Goal: Transaction & Acquisition: Purchase product/service

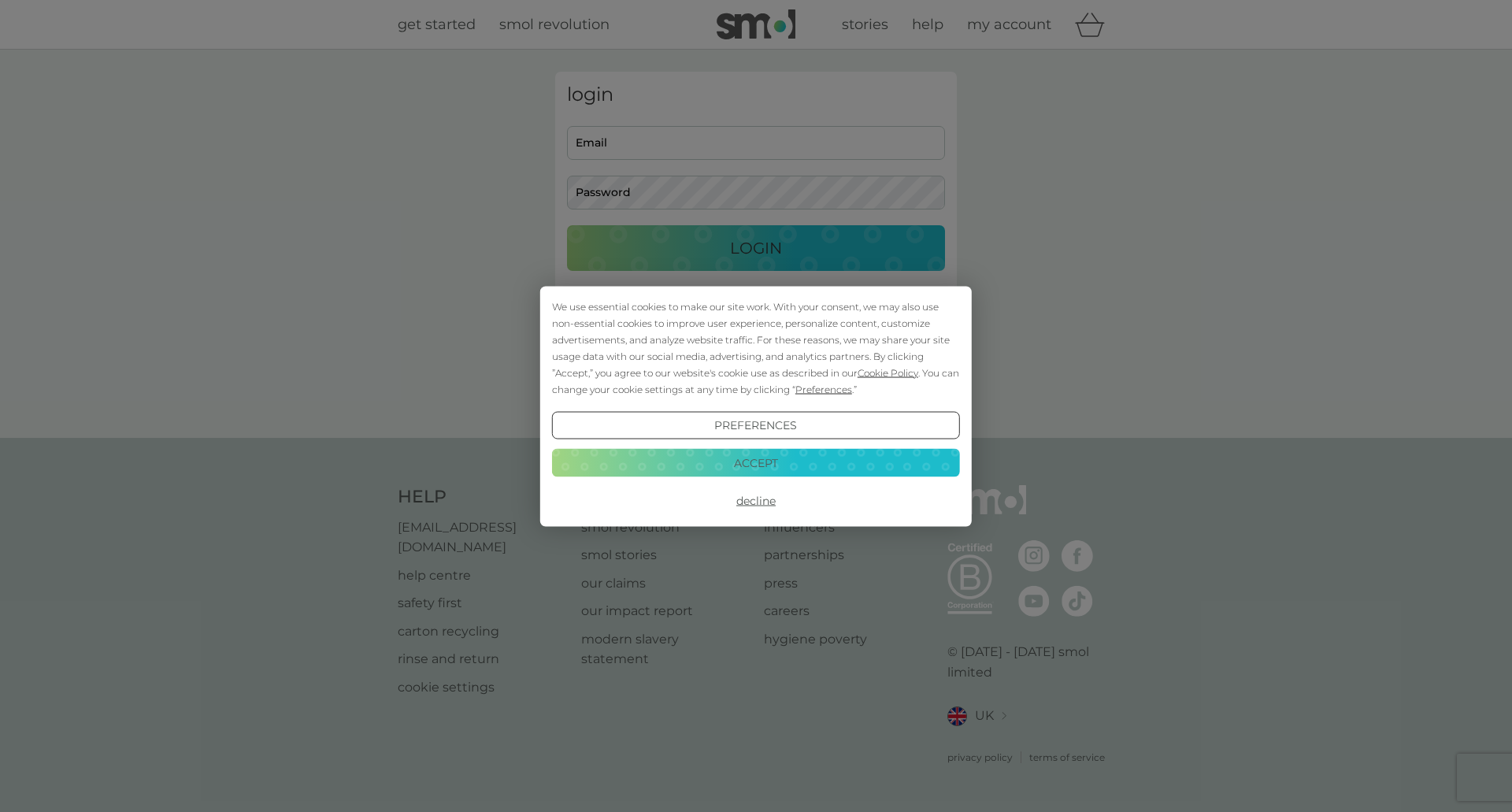
type input "[EMAIL_ADDRESS][DOMAIN_NAME]"
click at [720, 465] on button "Accept" at bounding box center [756, 463] width 408 height 28
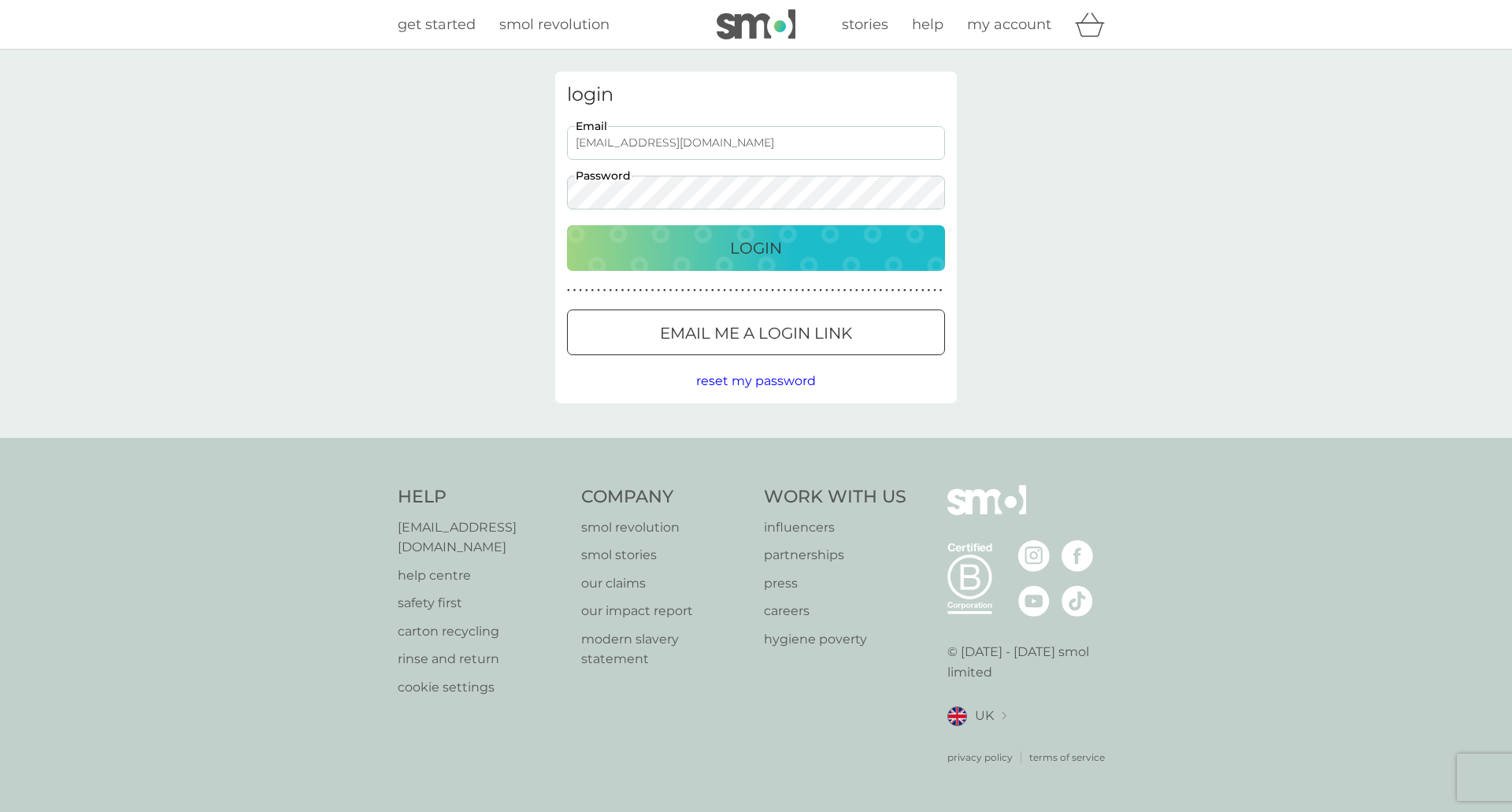
click at [749, 248] on p "Login" at bounding box center [756, 248] width 52 height 25
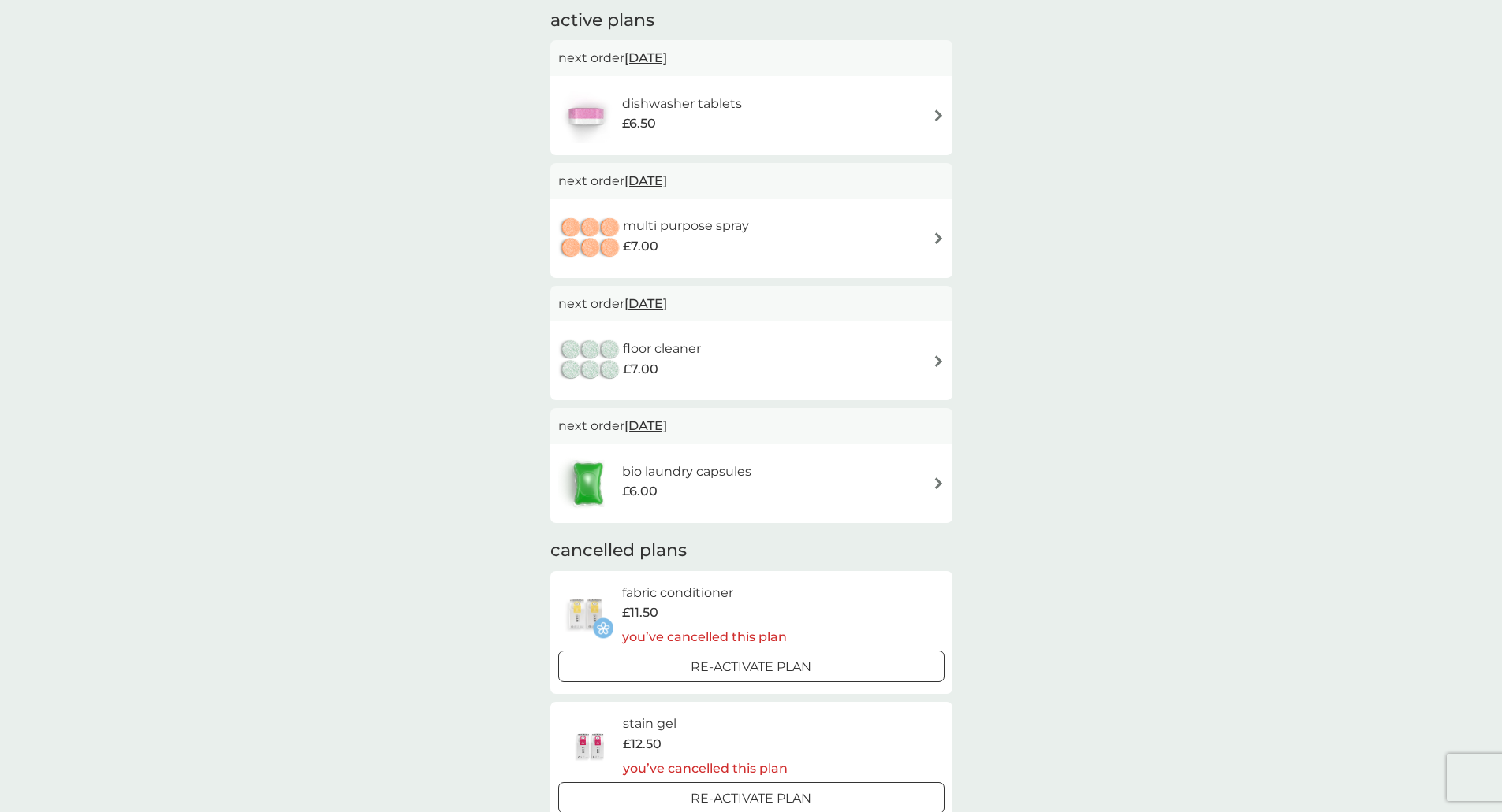
scroll to position [315, 0]
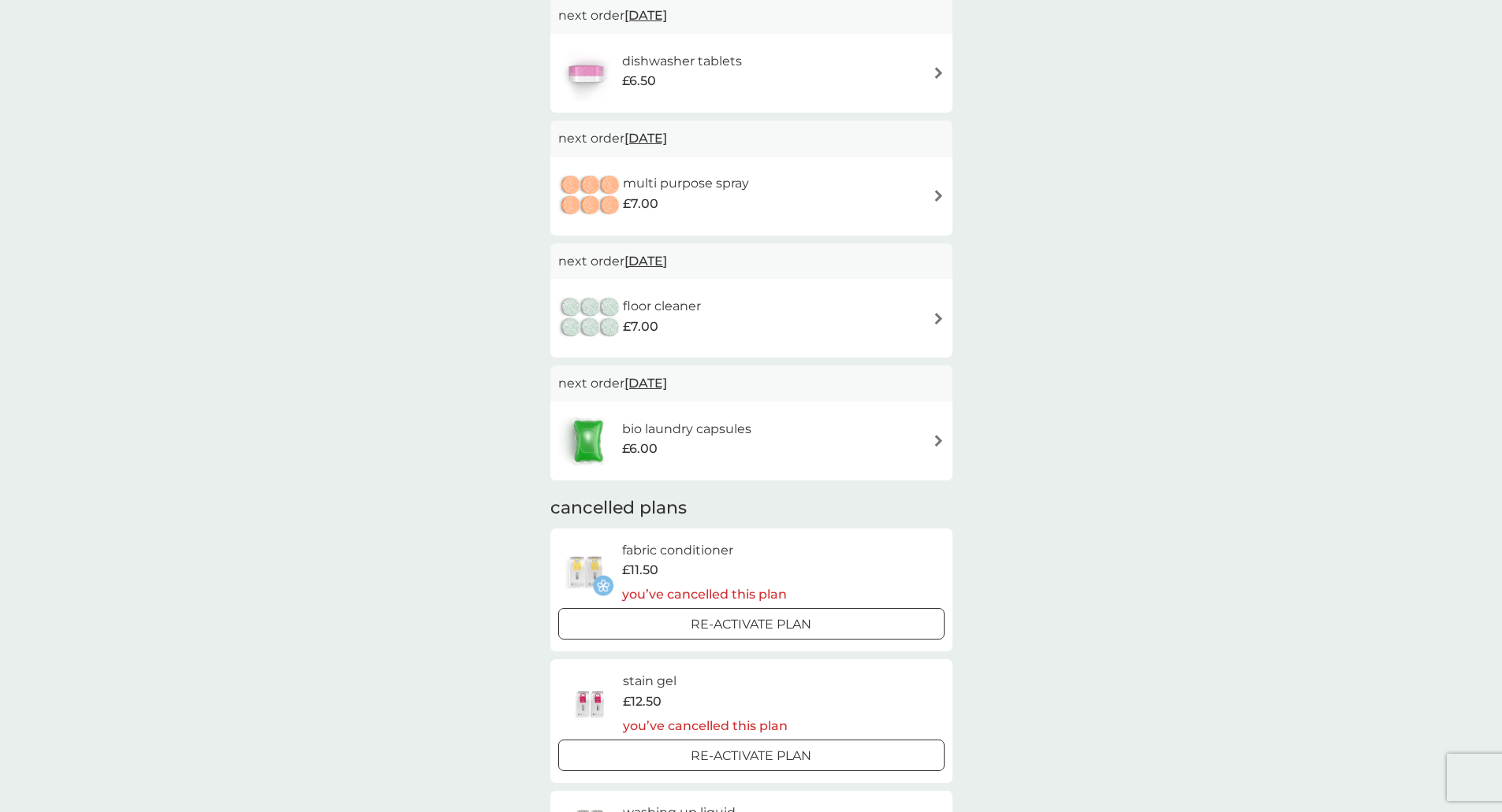
click at [709, 432] on h6 "bio laundry capsules" at bounding box center [686, 429] width 129 height 20
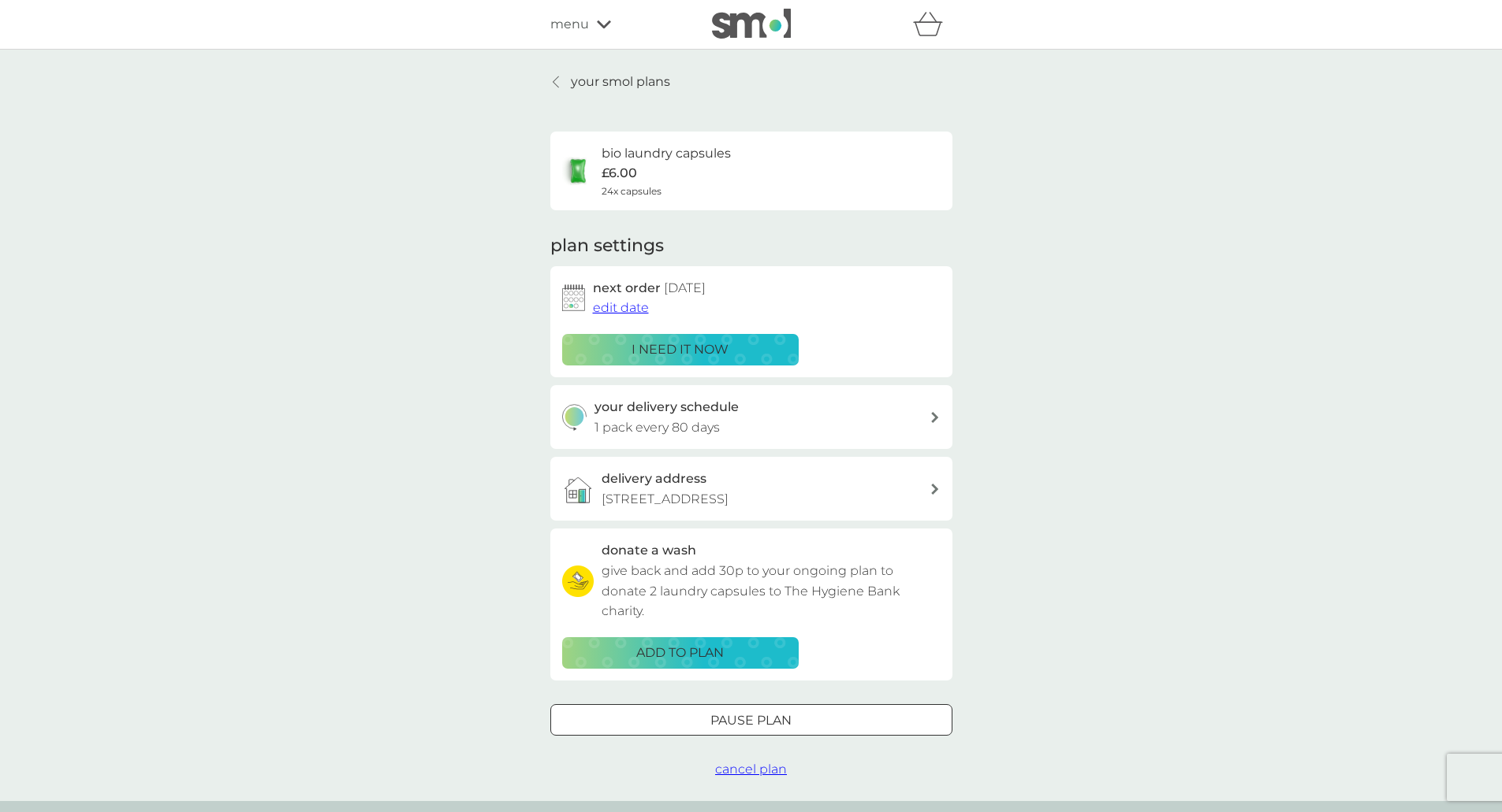
click at [588, 84] on p "your smol plans" at bounding box center [620, 81] width 99 height 20
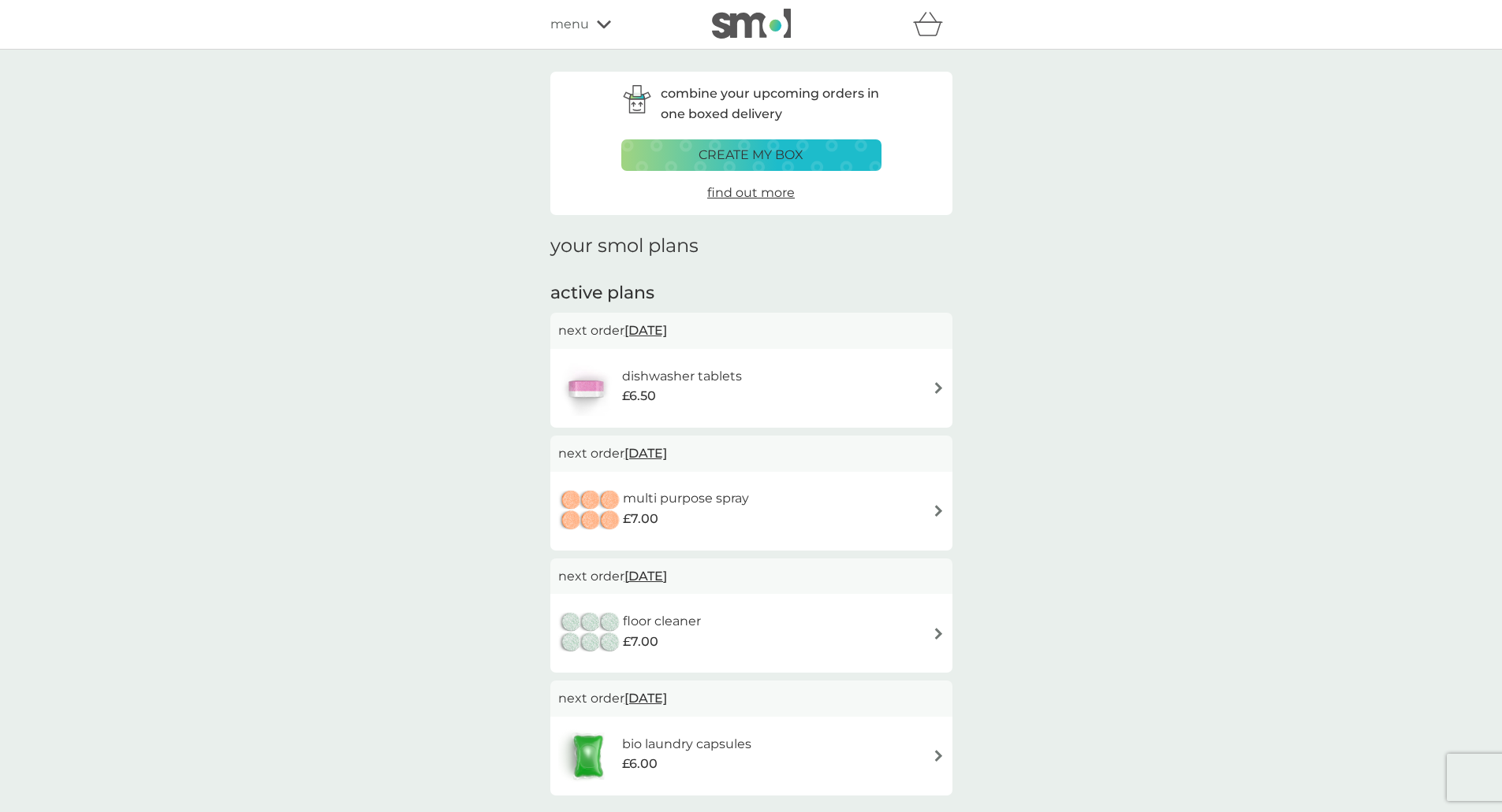
click at [610, 23] on icon at bounding box center [603, 24] width 14 height 10
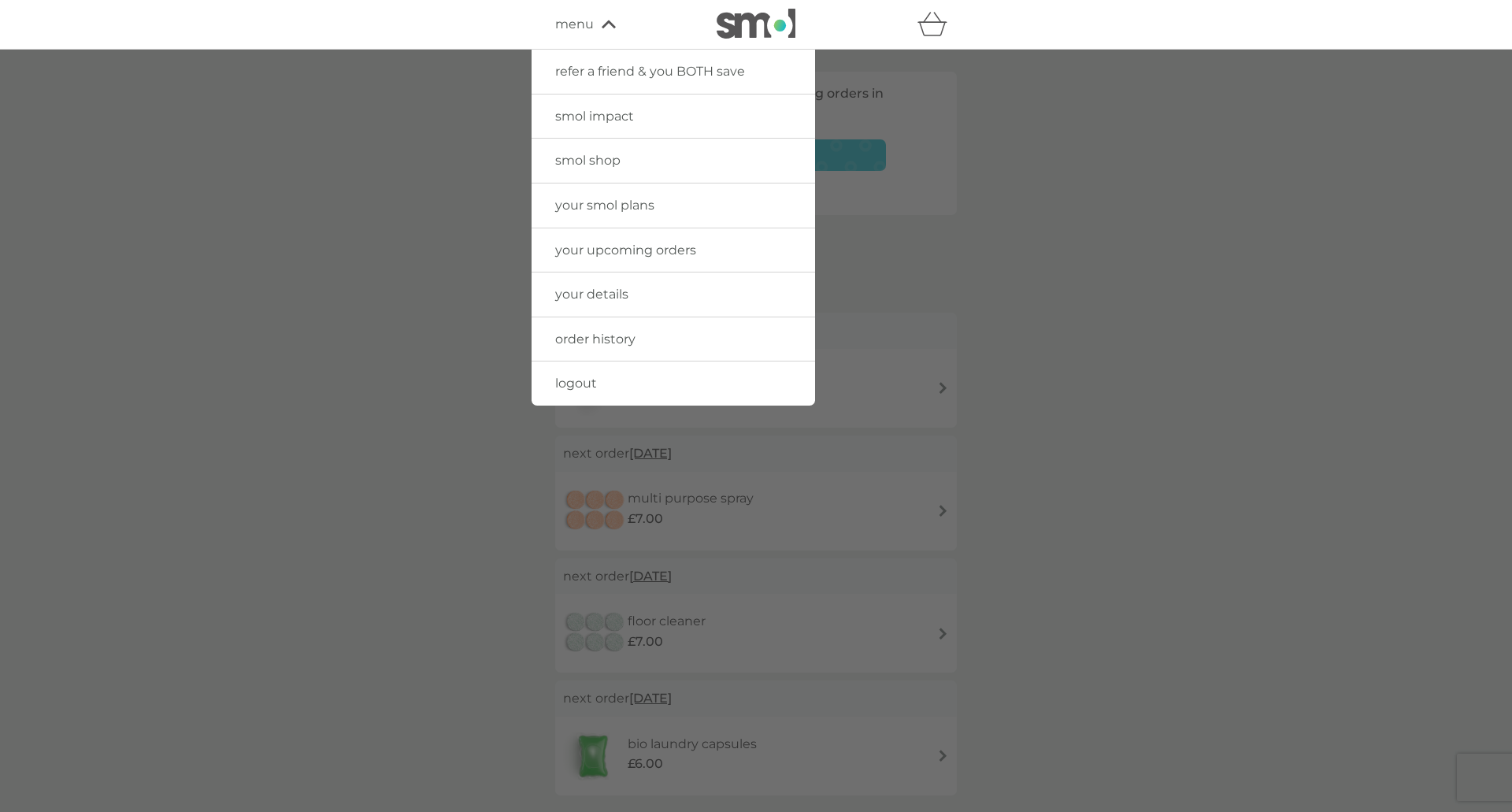
click at [629, 249] on span "your upcoming orders" at bounding box center [625, 250] width 141 height 15
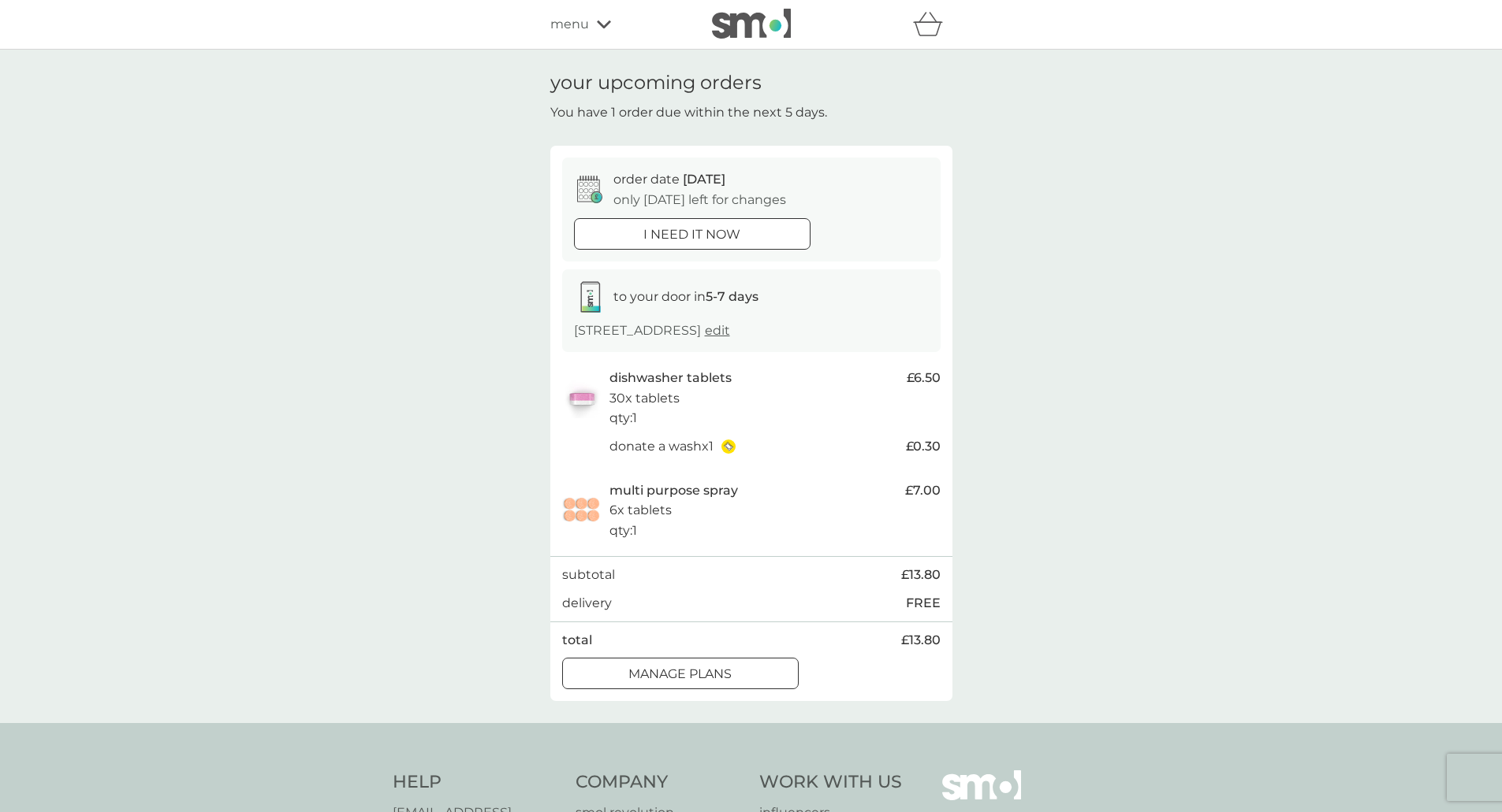
click at [731, 236] on p "i need it now" at bounding box center [691, 234] width 97 height 20
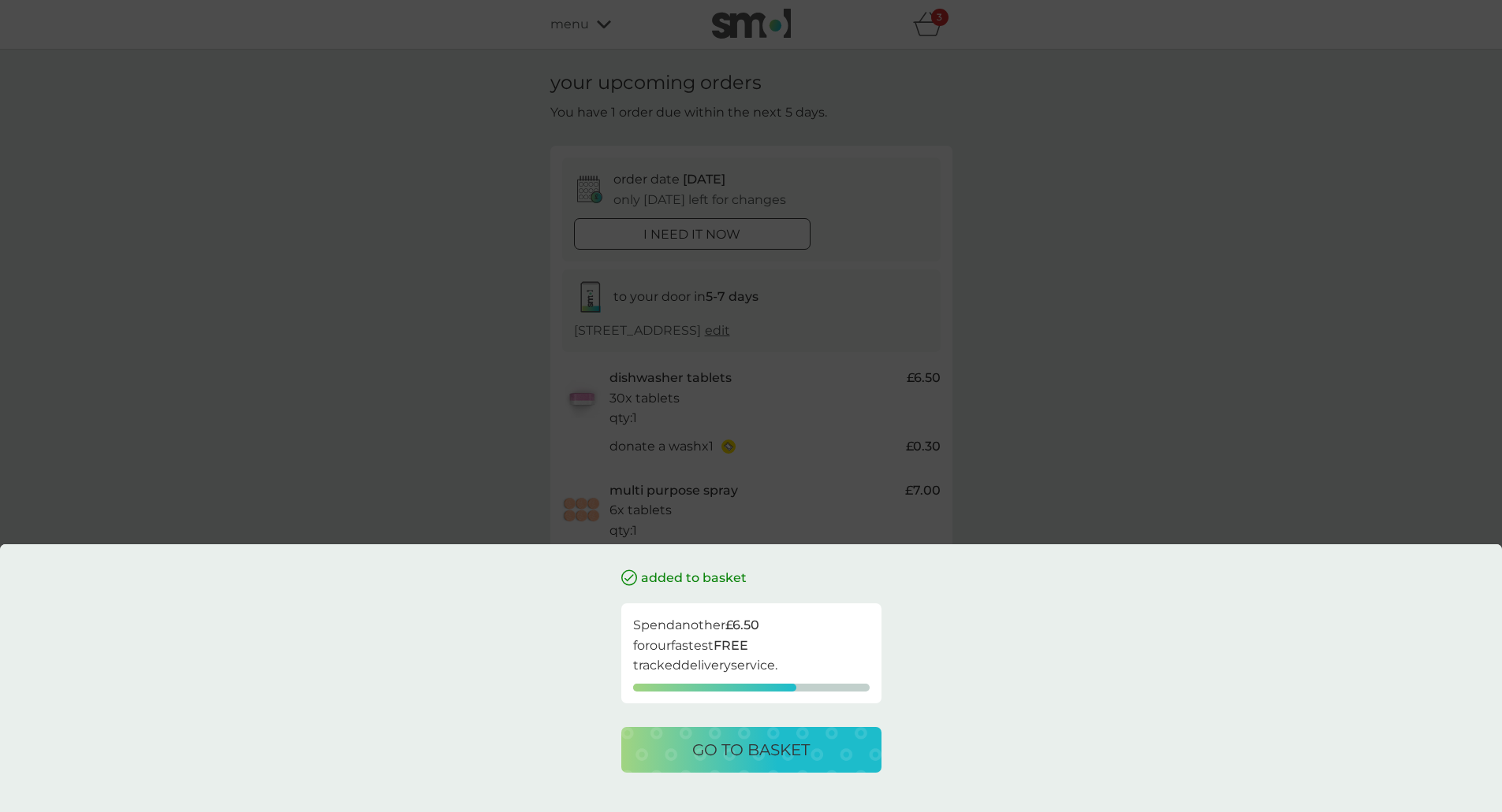
click at [760, 748] on p "go to basket" at bounding box center [751, 749] width 117 height 25
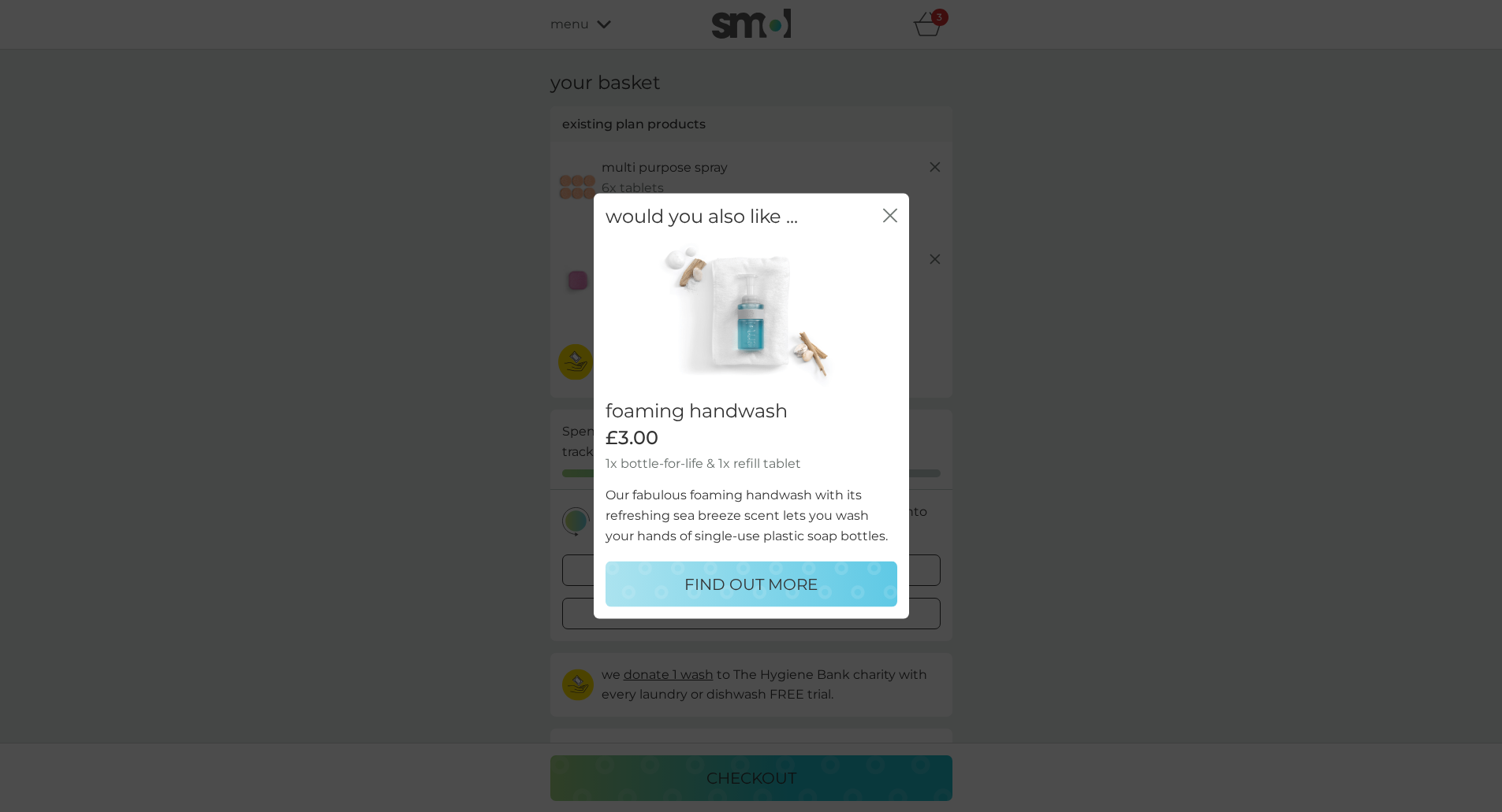
click at [774, 600] on button "FIND OUT MORE" at bounding box center [751, 584] width 291 height 46
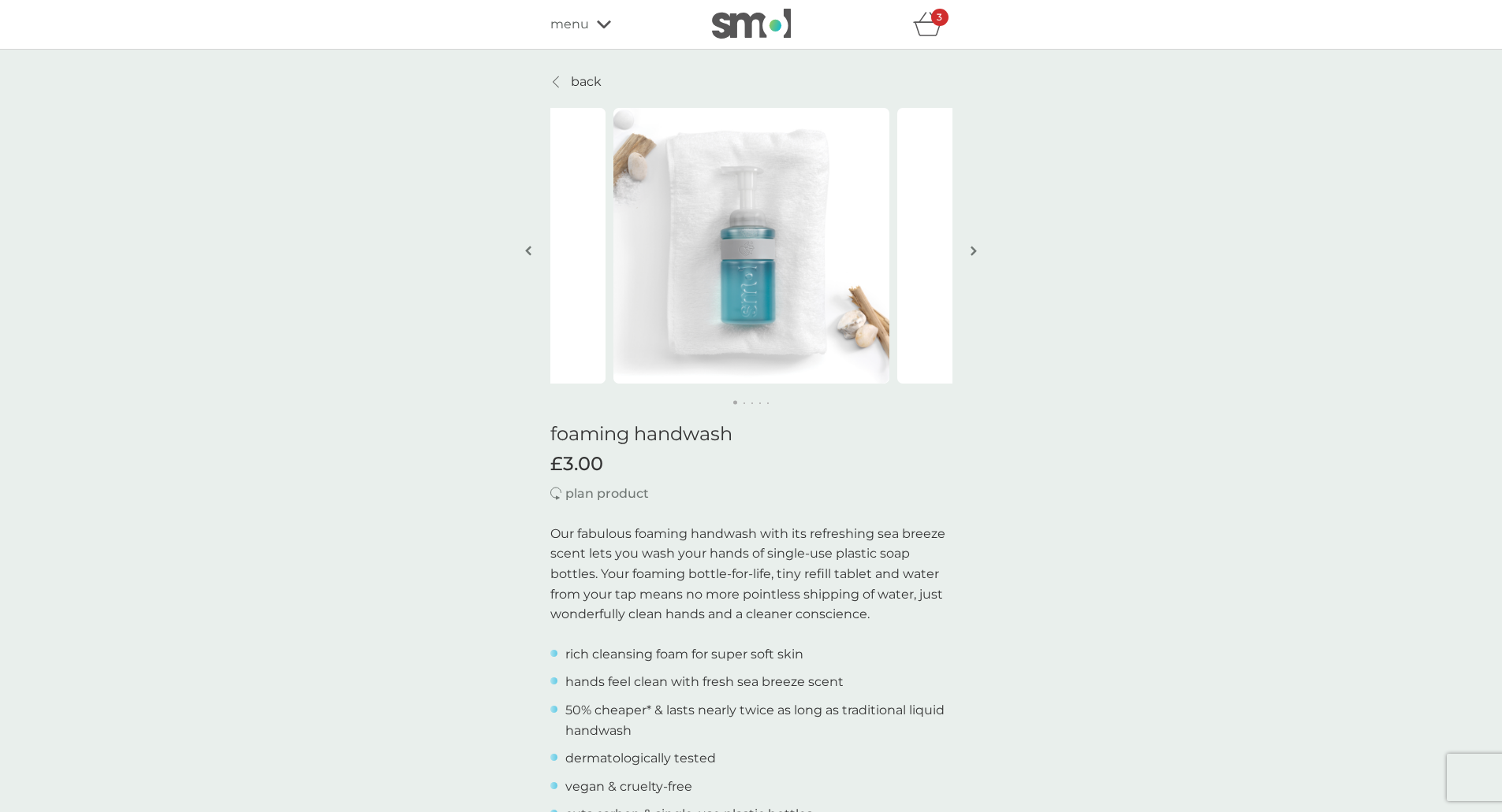
click at [976, 246] on img "button" at bounding box center [974, 251] width 7 height 12
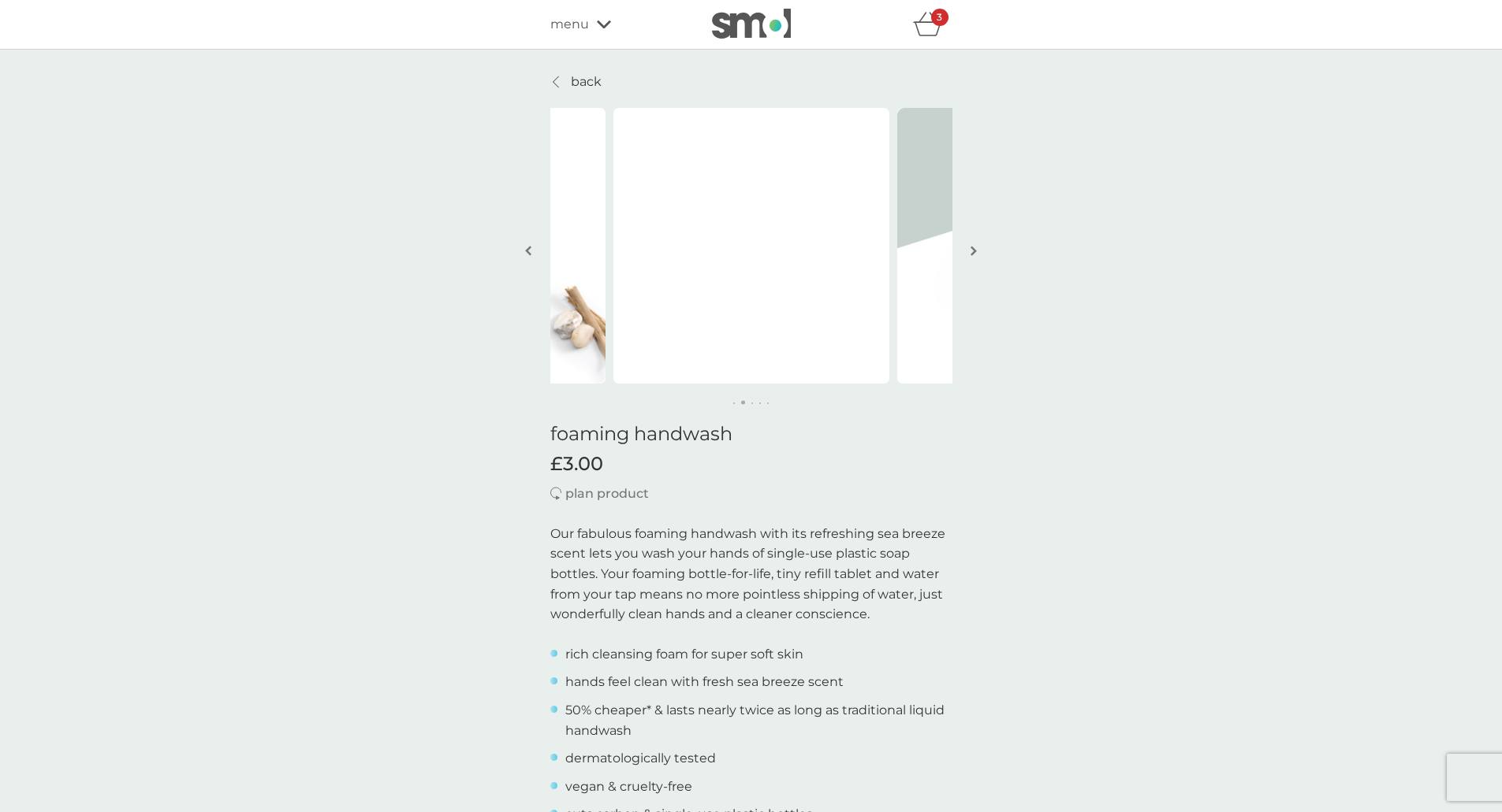
click at [976, 246] on img "button" at bounding box center [974, 251] width 7 height 12
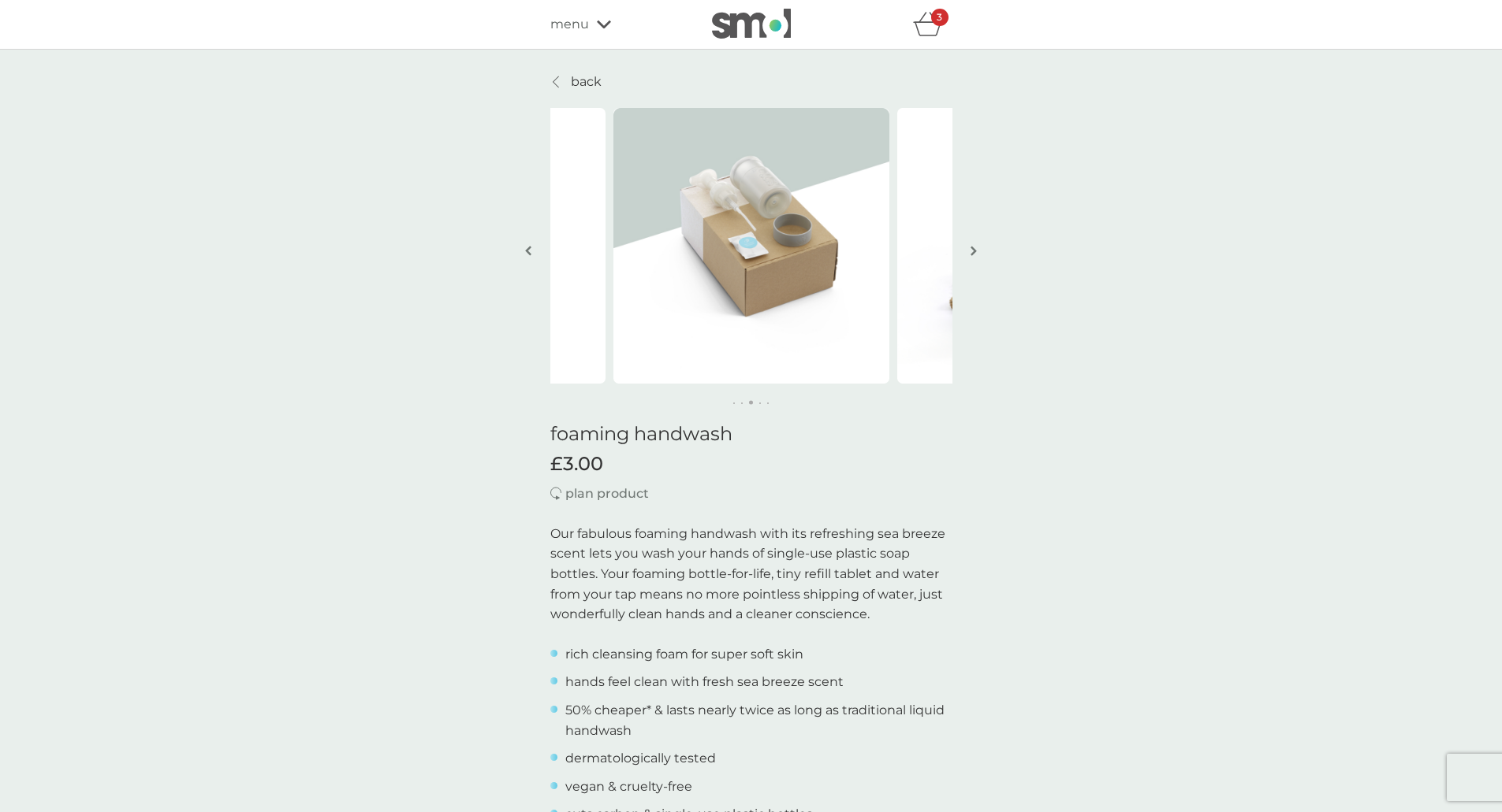
click at [976, 246] on img "button" at bounding box center [974, 251] width 7 height 12
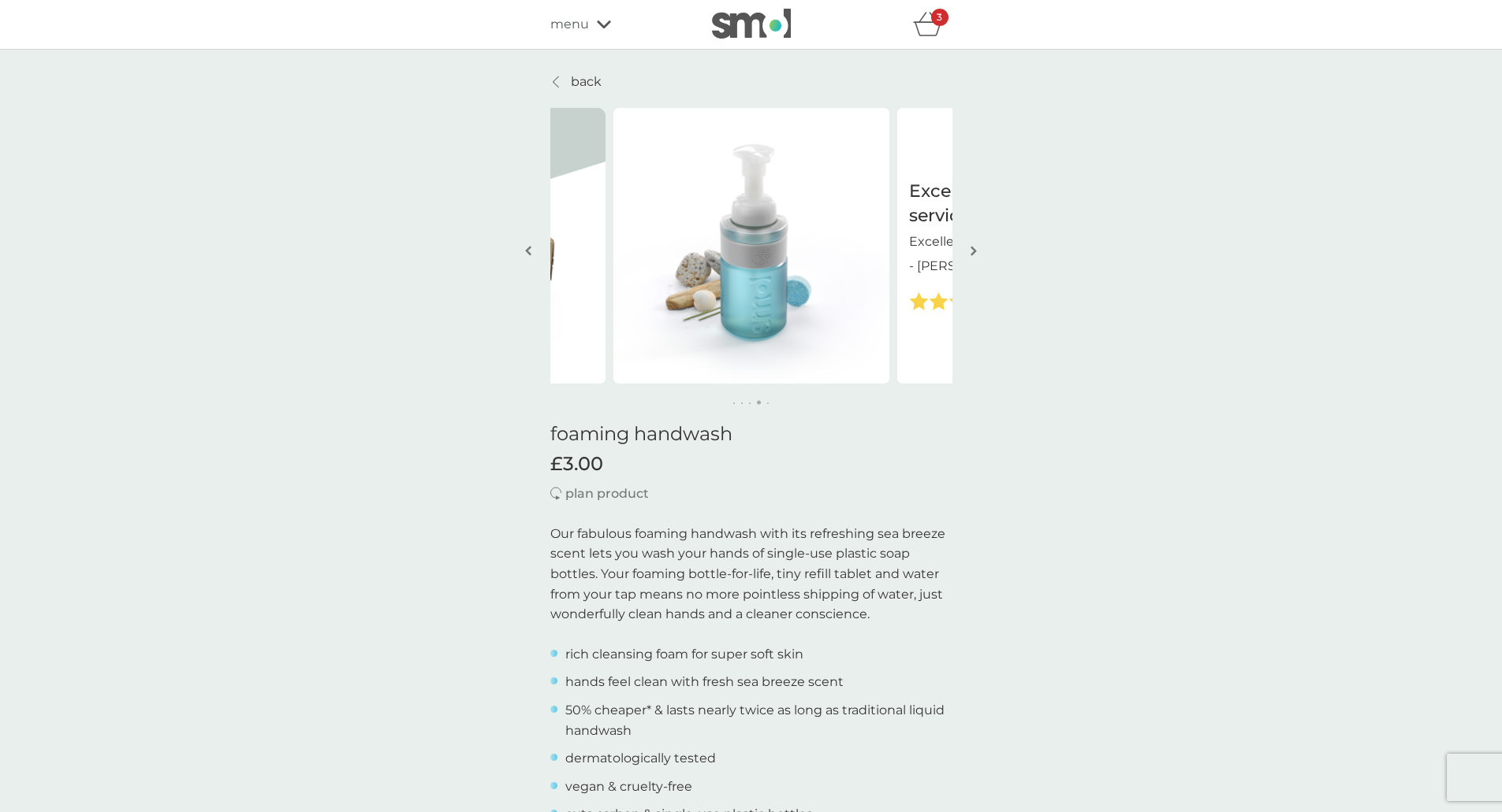
click at [976, 246] on img "button" at bounding box center [974, 251] width 7 height 12
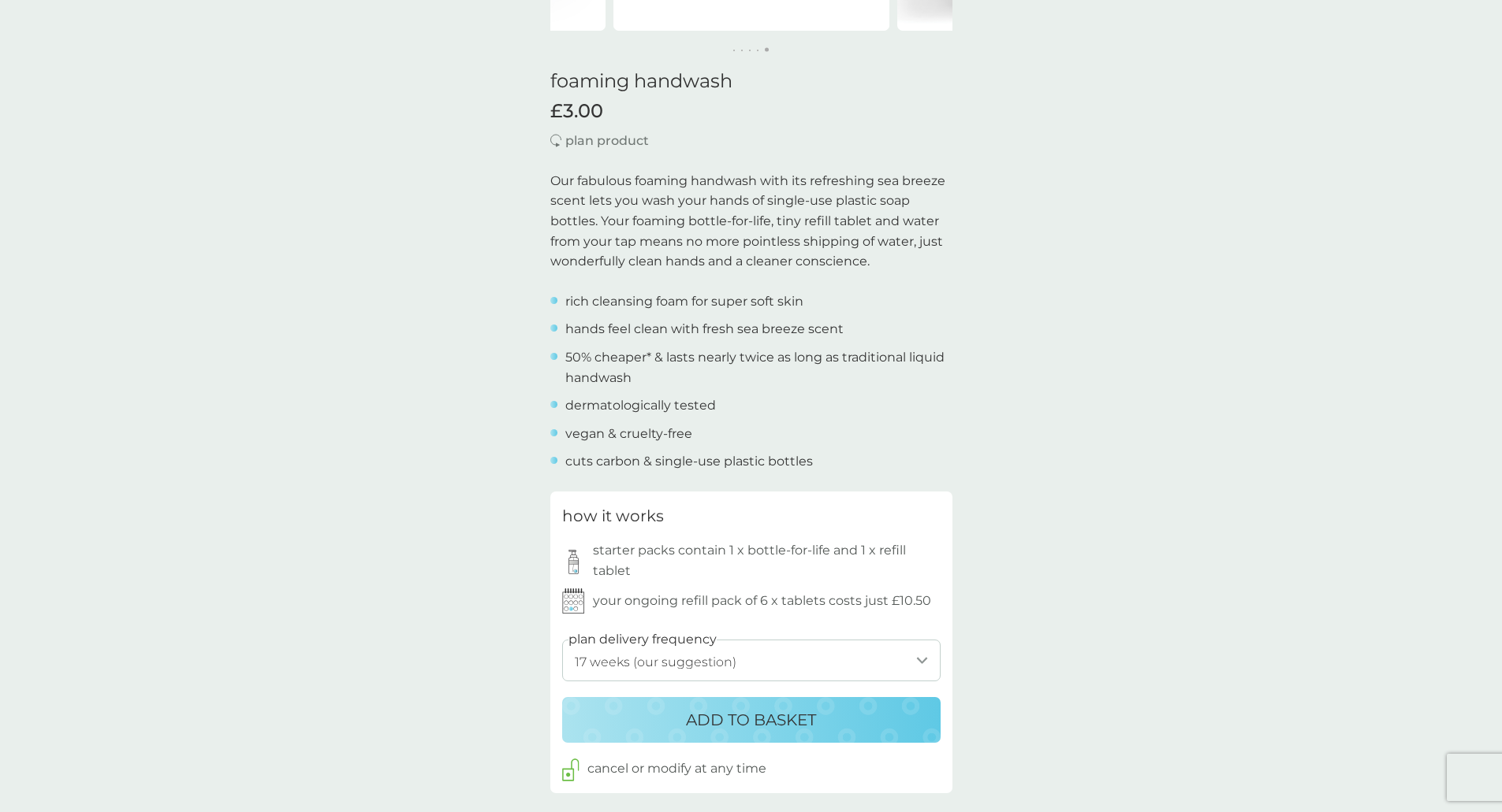
scroll to position [394, 0]
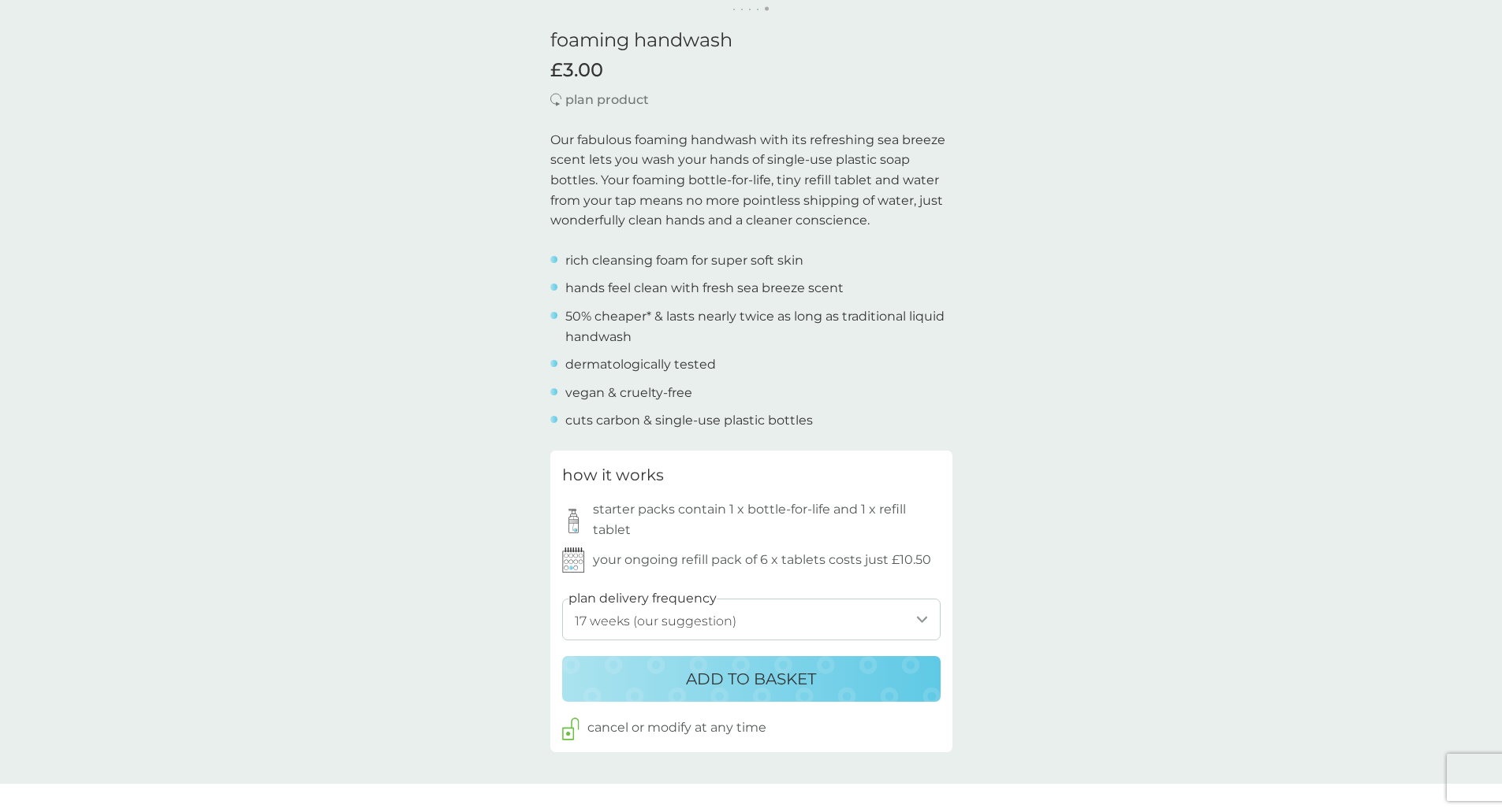
click at [777, 622] on select "1 week 2 weeks 3 weeks 4 weeks 5 weeks 6 weeks 7 weeks 8 weeks 9 weeks 10 weeks…" at bounding box center [751, 619] width 379 height 41
select select "182"
click at [562, 599] on select "1 week 2 weeks 3 weeks 4 weeks 5 weeks 6 weeks 7 weeks 8 weeks 9 weeks 10 weeks…" at bounding box center [751, 619] width 379 height 41
click at [730, 686] on p "ADD TO BASKET" at bounding box center [751, 679] width 130 height 25
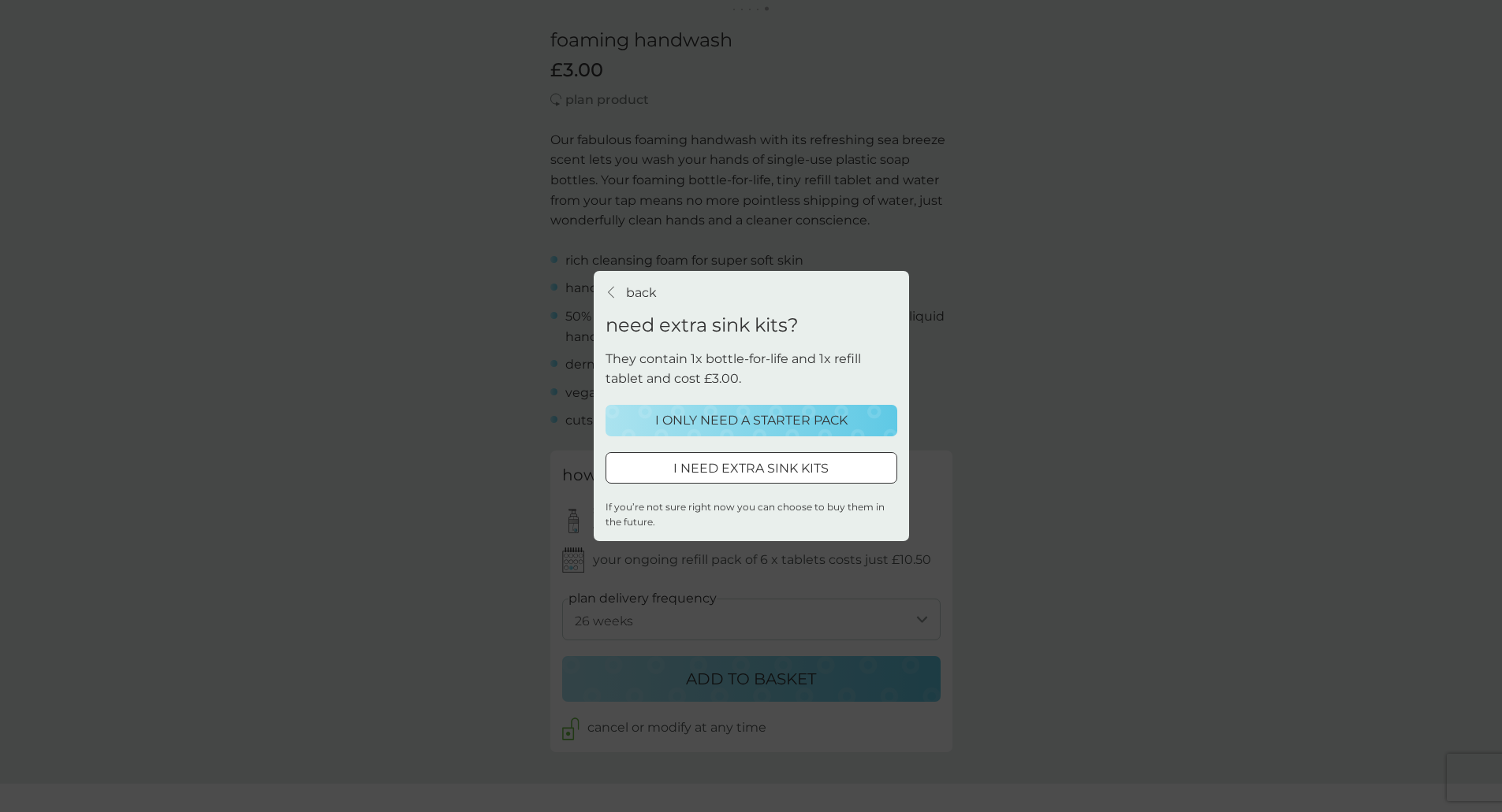
click at [759, 414] on p "I ONLY NEED A STARTER PACK" at bounding box center [751, 421] width 192 height 20
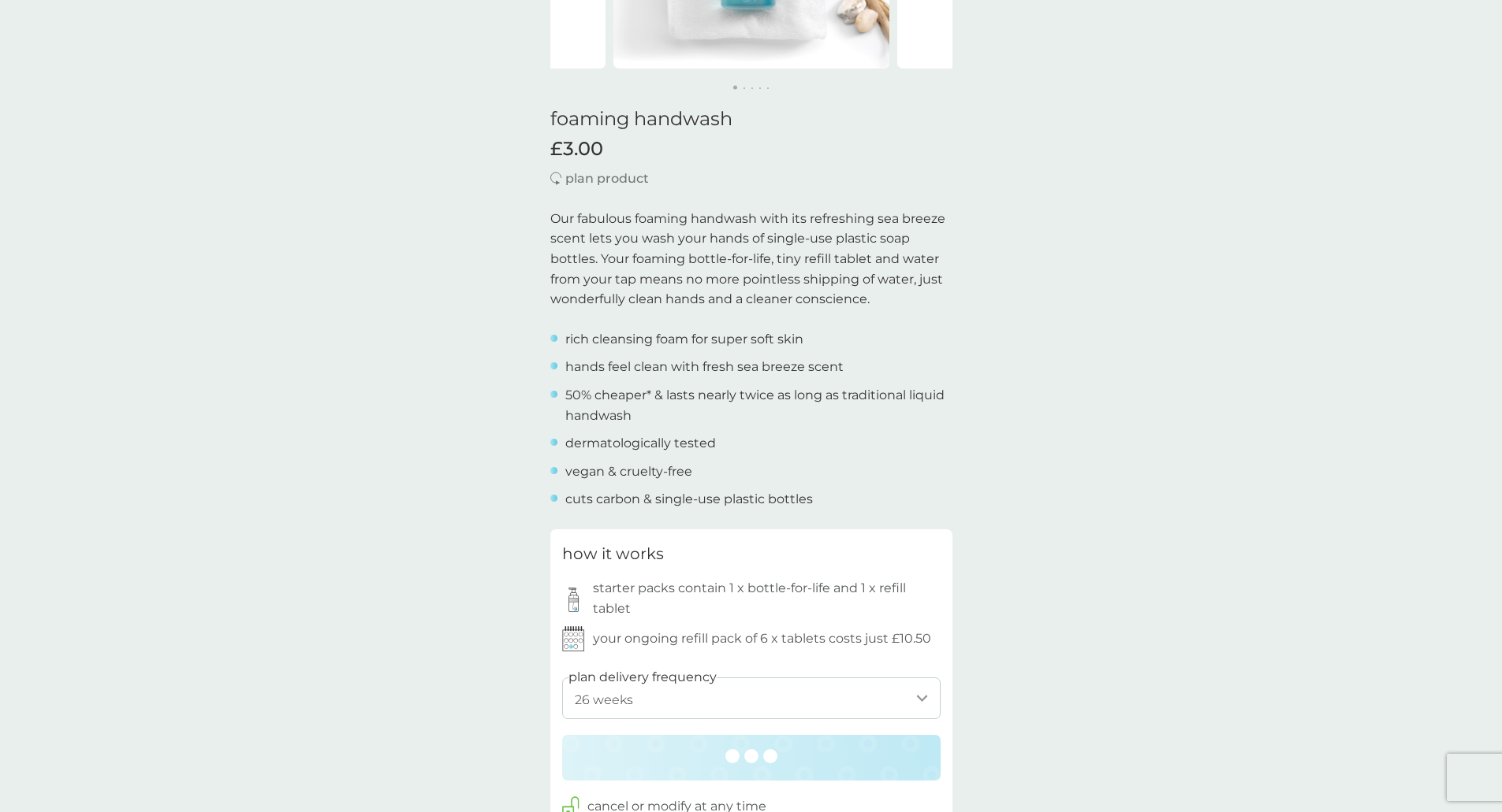
scroll to position [163, 0]
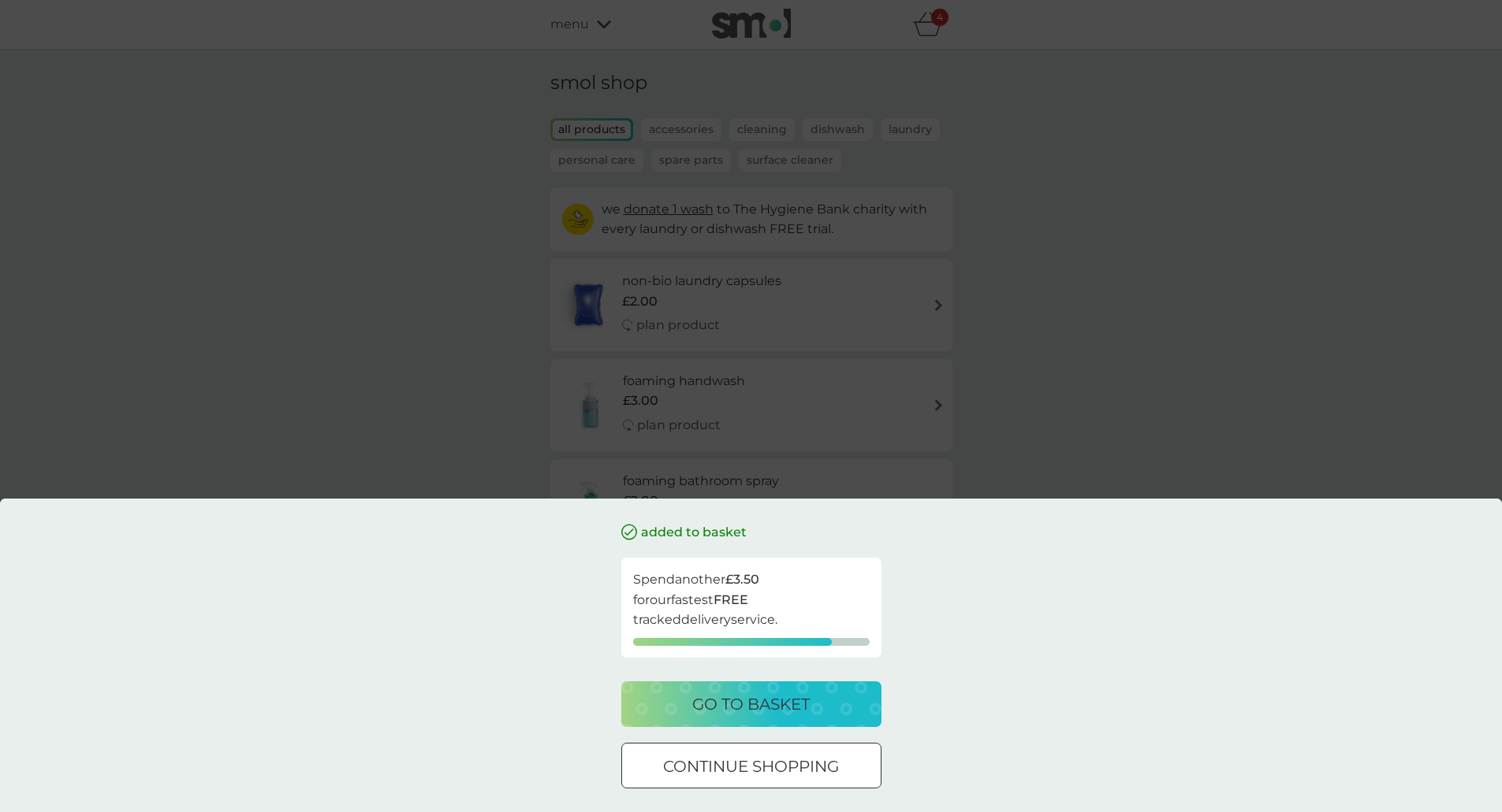
click at [753, 695] on p "go to basket" at bounding box center [751, 704] width 117 height 25
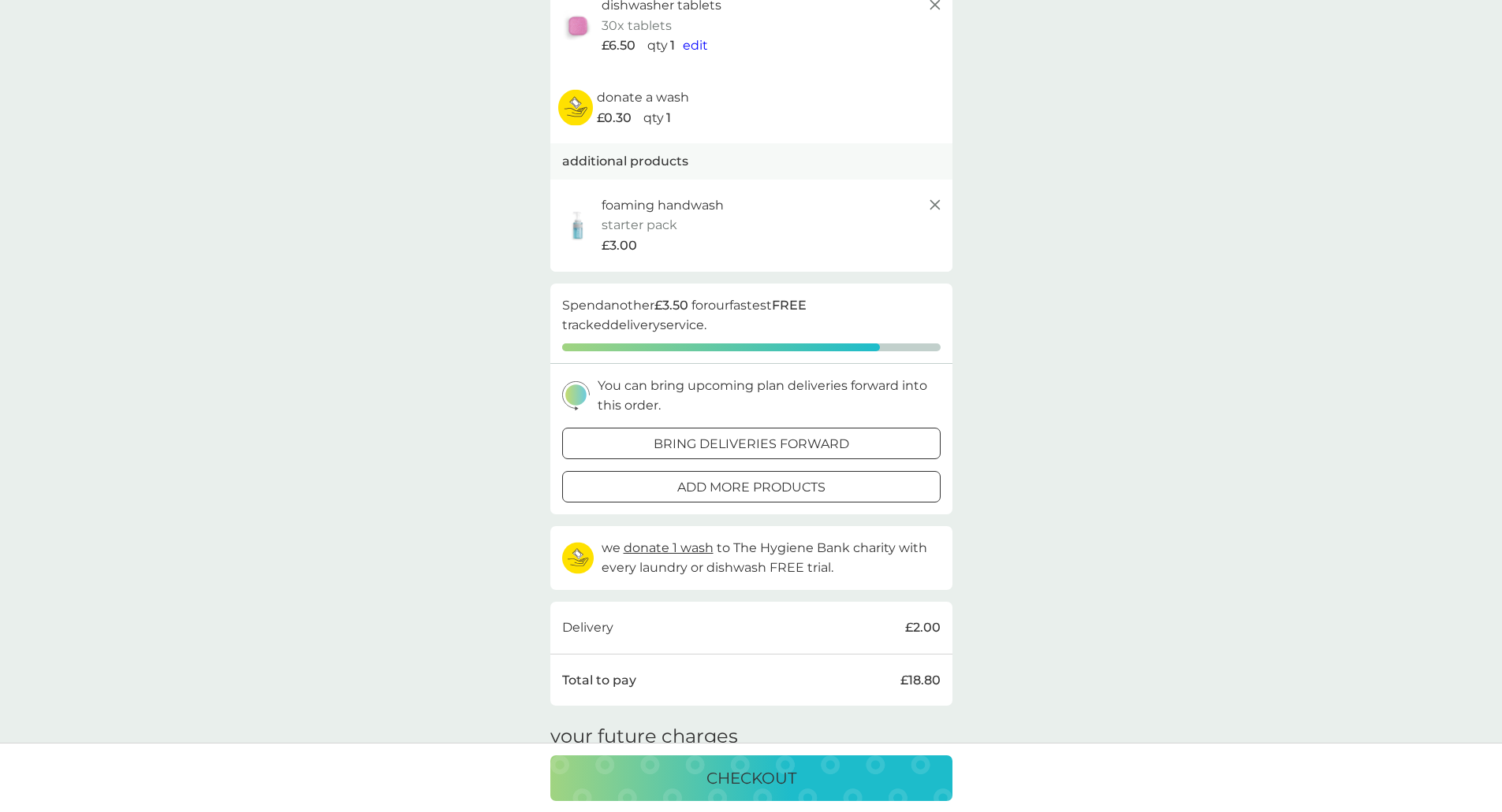
scroll to position [315, 0]
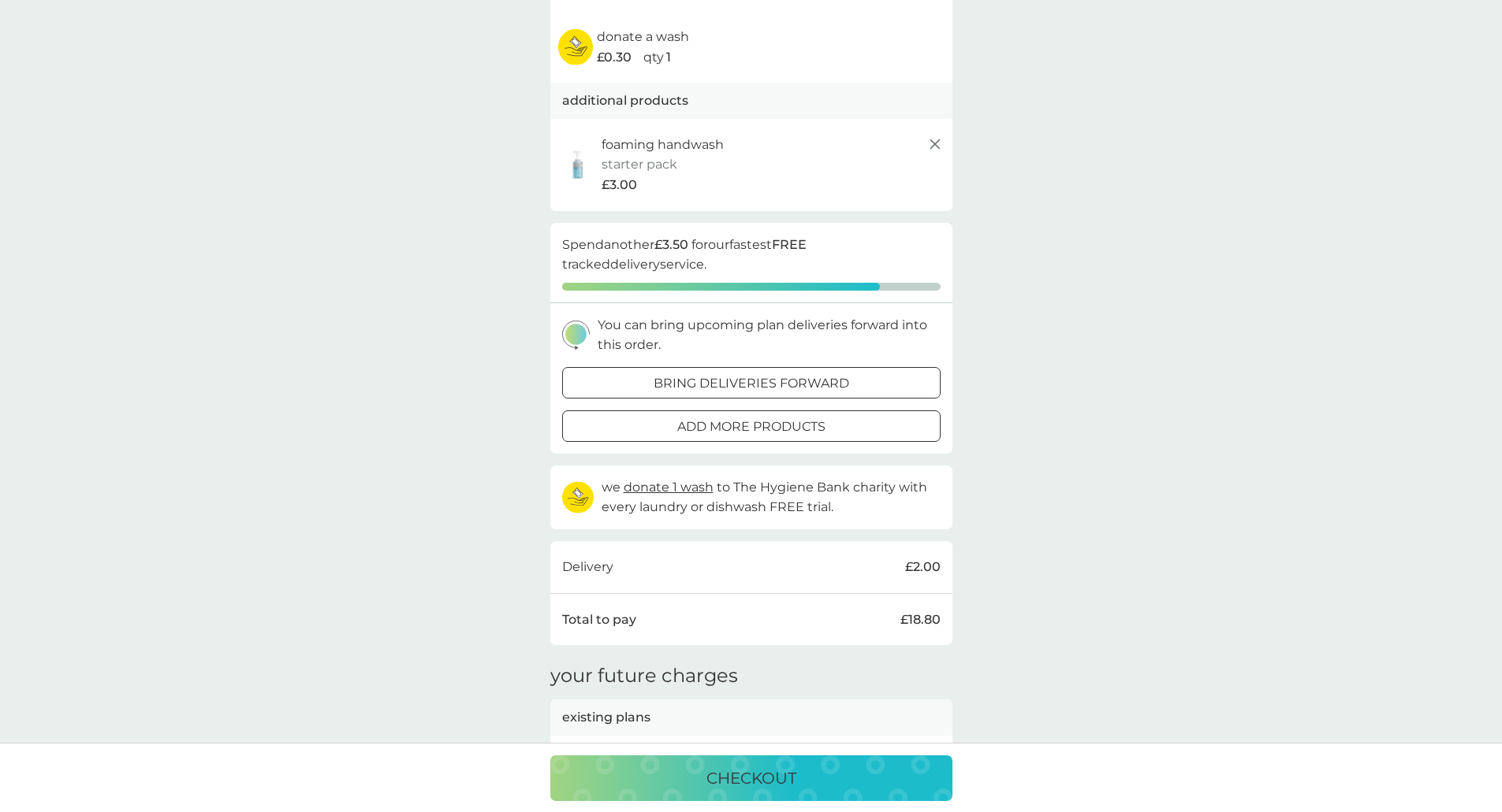
click at [799, 378] on p "bring deliveries forward" at bounding box center [751, 383] width 195 height 20
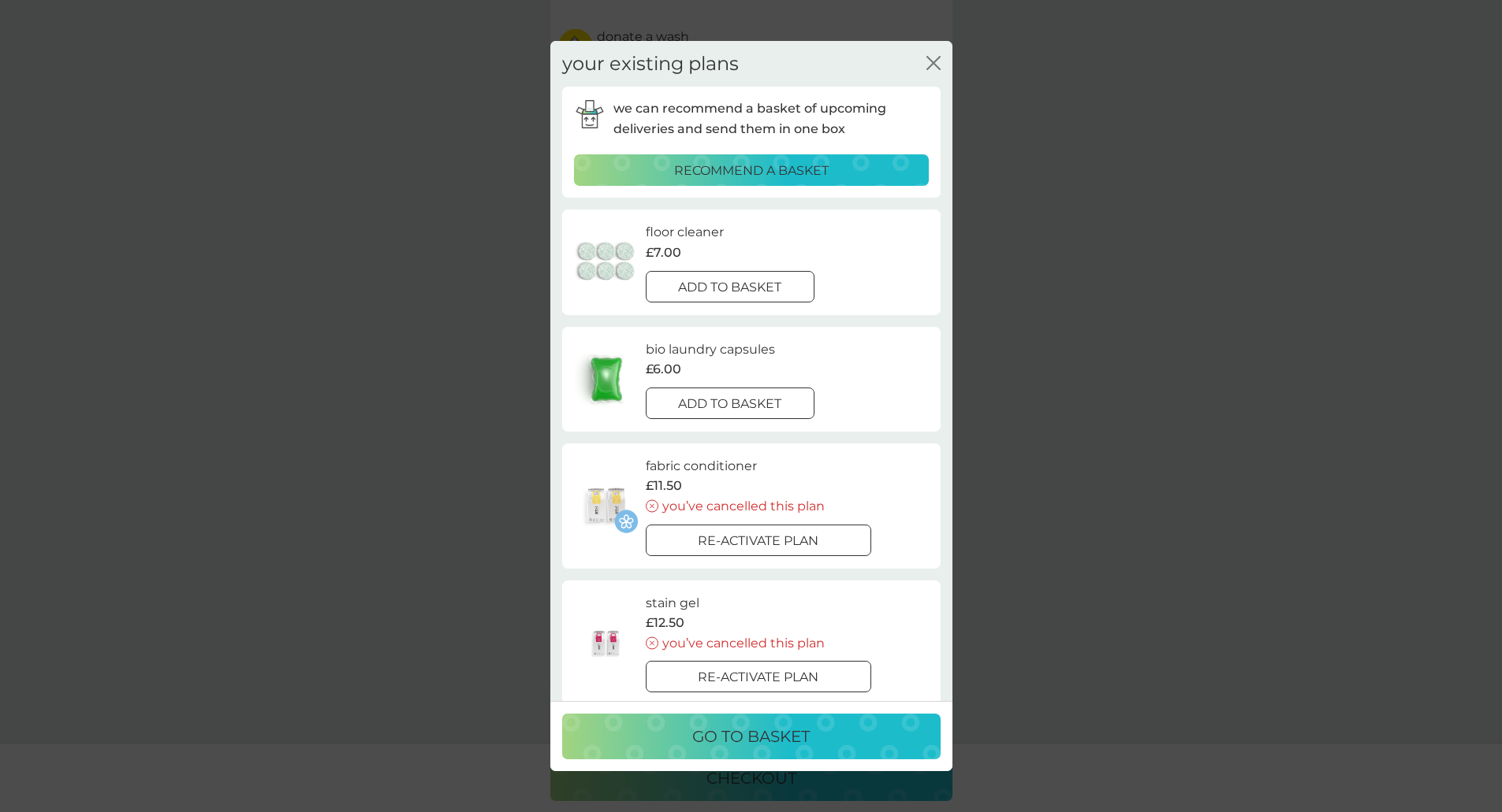
click at [755, 404] on div at bounding box center [730, 404] width 57 height 16
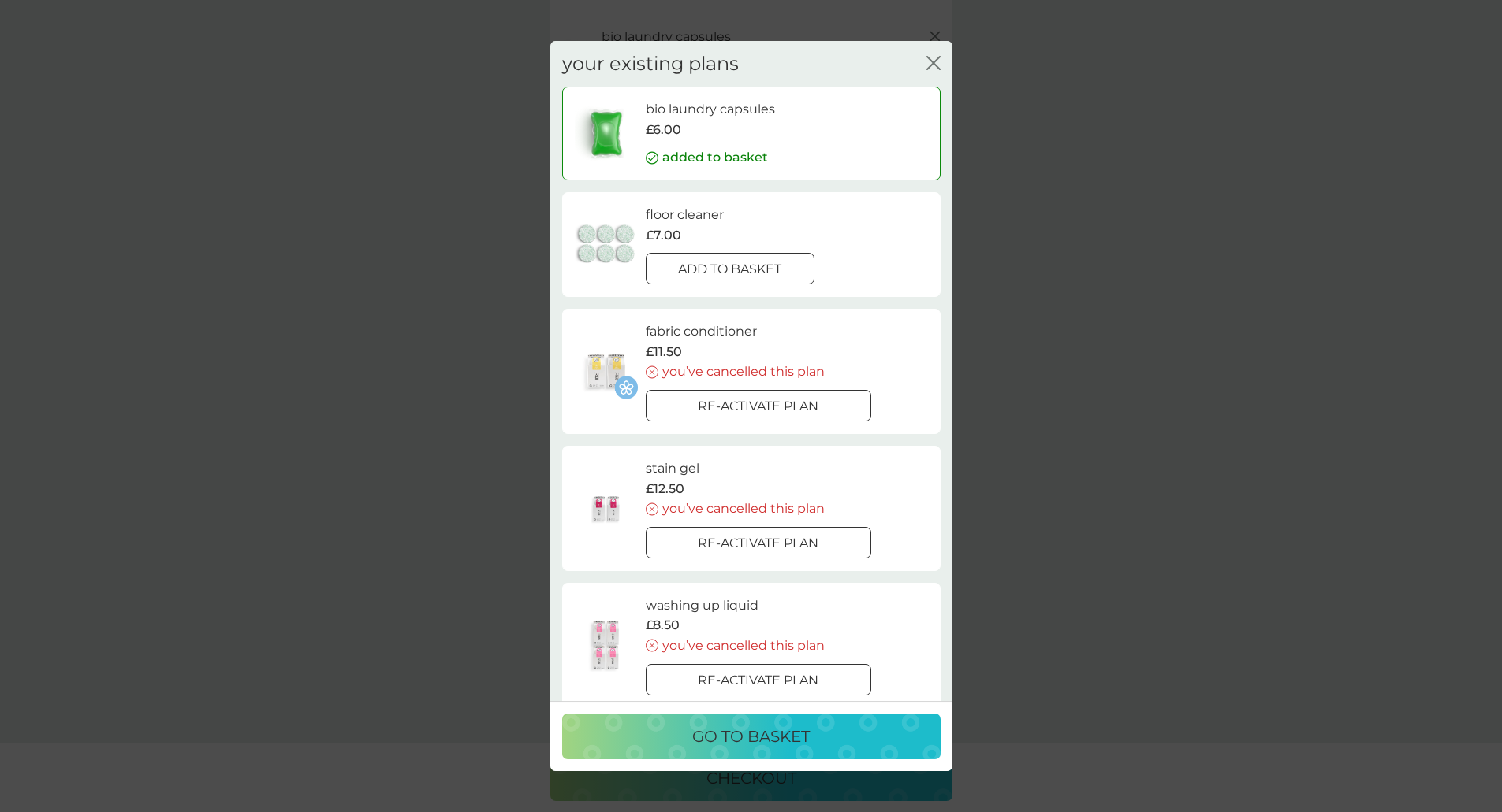
click at [934, 62] on icon "close" at bounding box center [937, 63] width 7 height 12
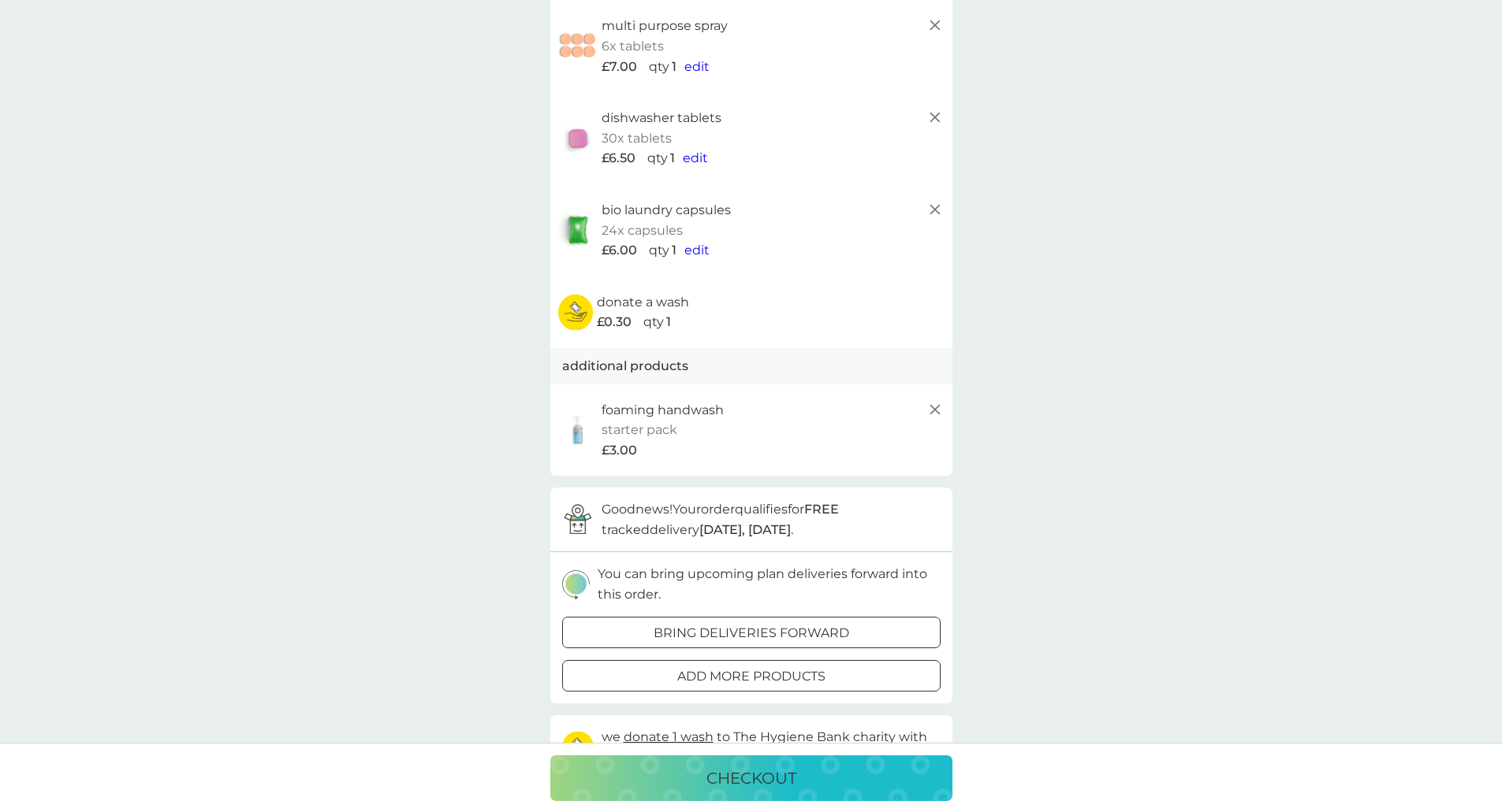
scroll to position [0, 0]
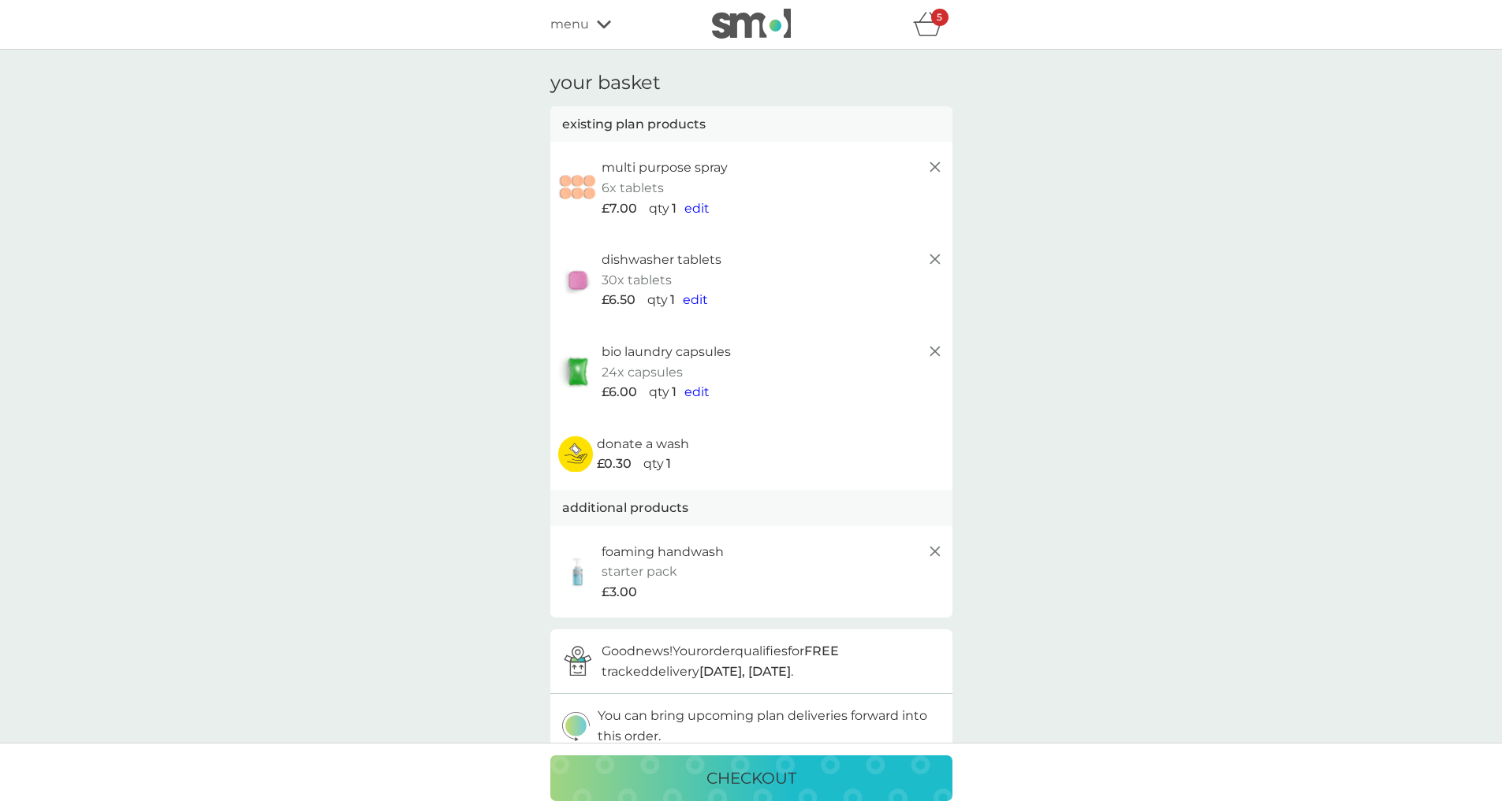
click at [592, 23] on div "menu" at bounding box center [617, 24] width 134 height 20
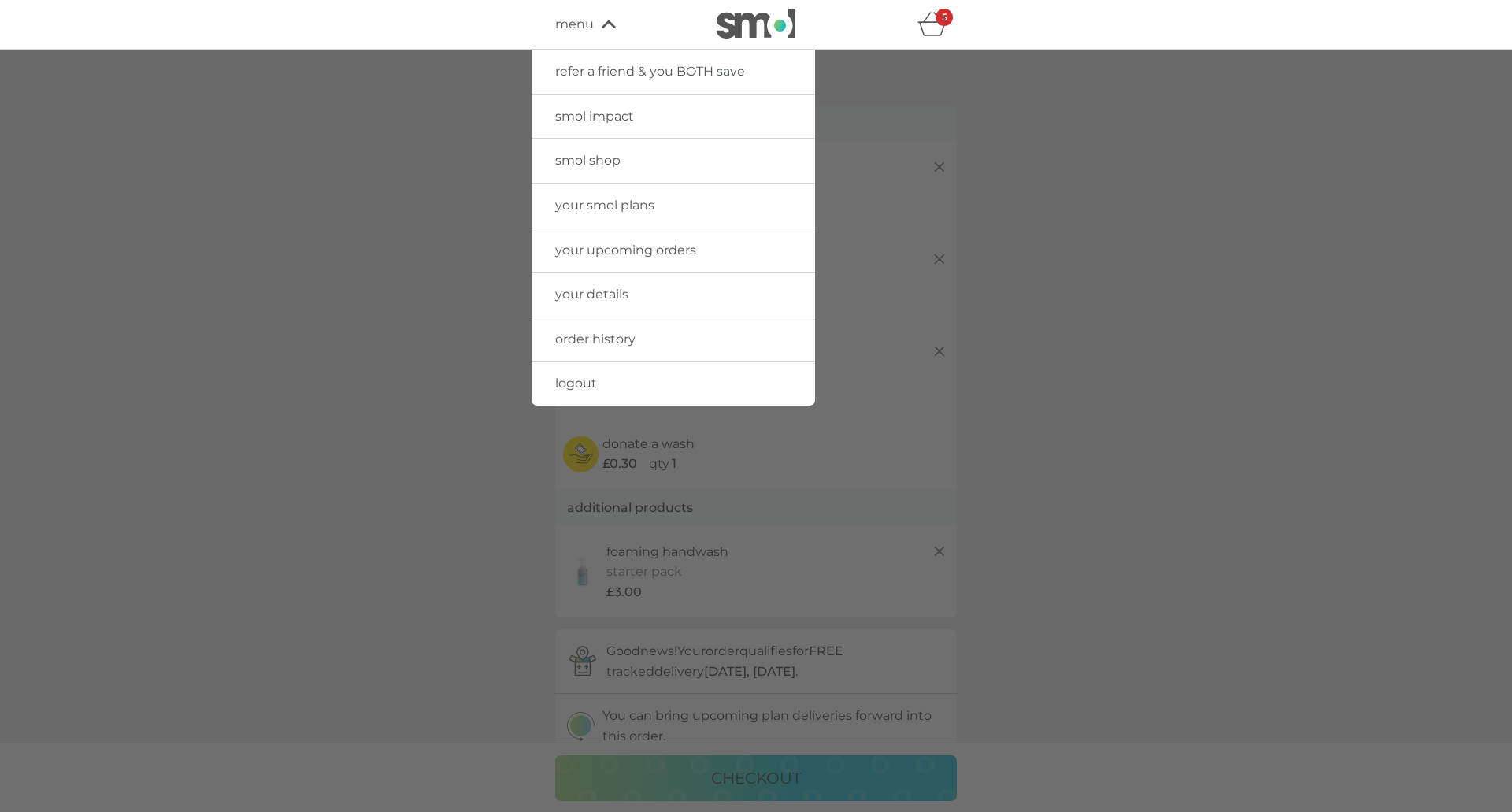
click at [603, 159] on span "smol shop" at bounding box center [588, 160] width 65 height 15
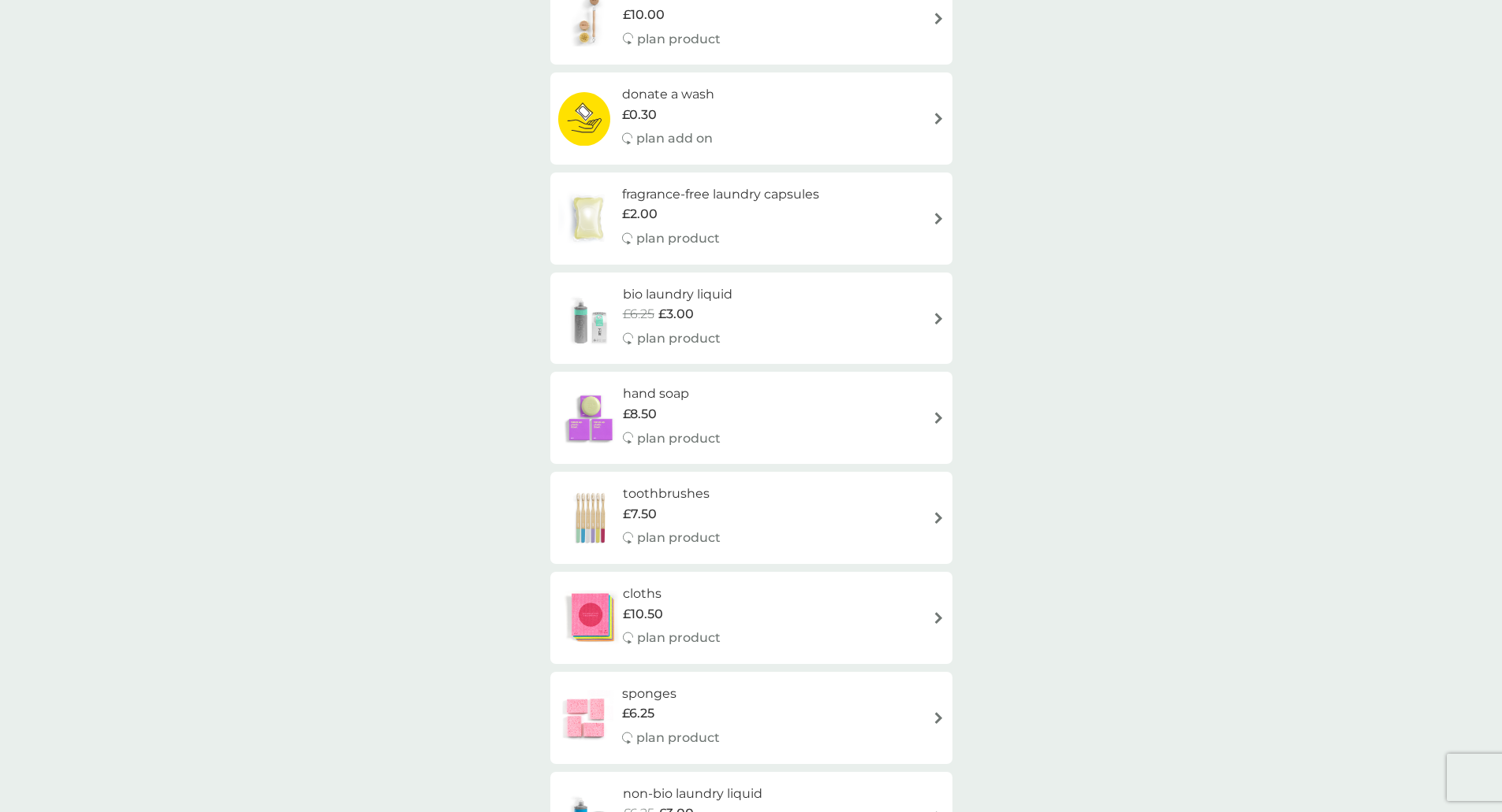
scroll to position [631, 0]
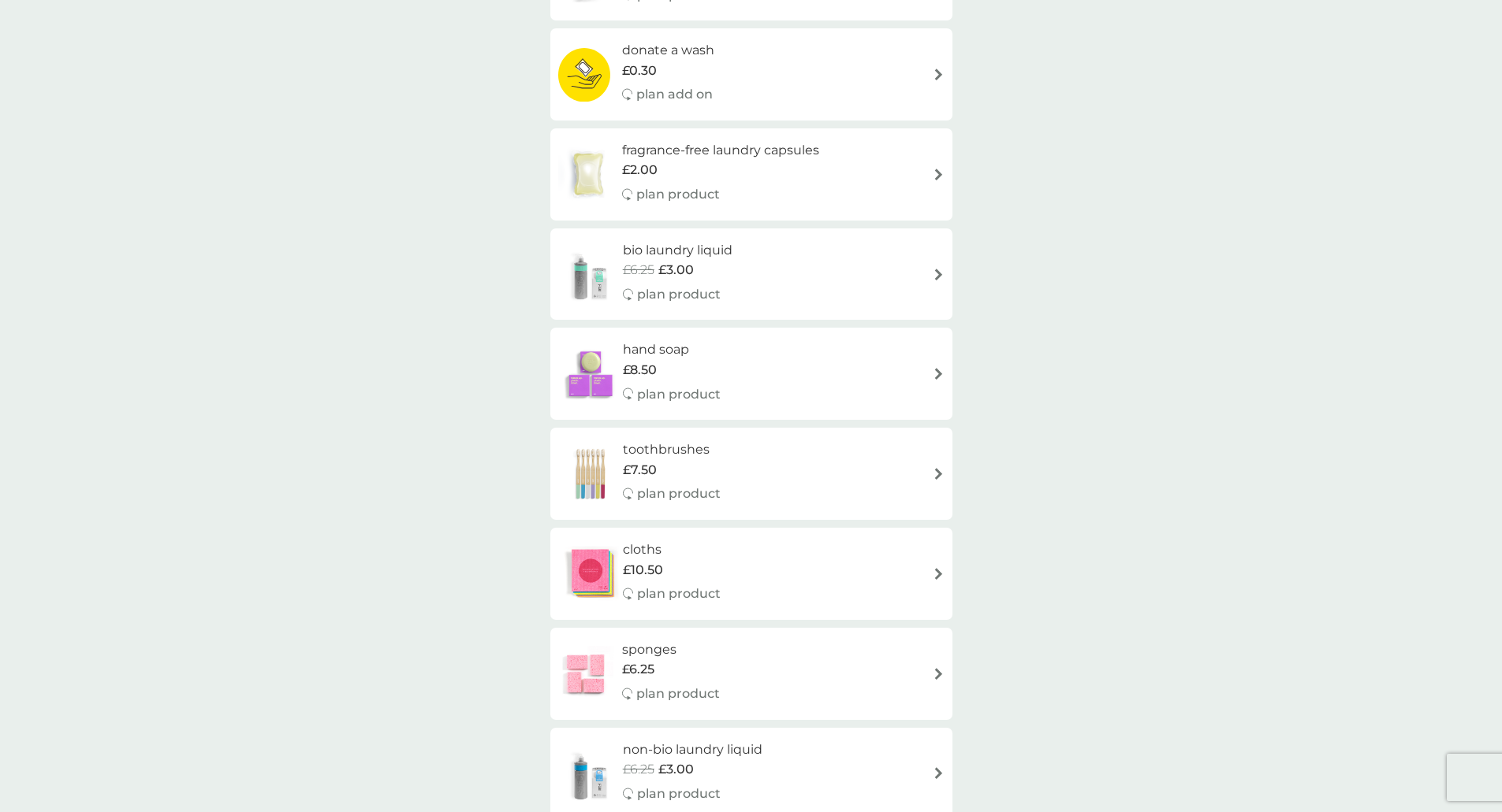
click at [707, 244] on h6 "bio laundry liquid" at bounding box center [677, 250] width 110 height 20
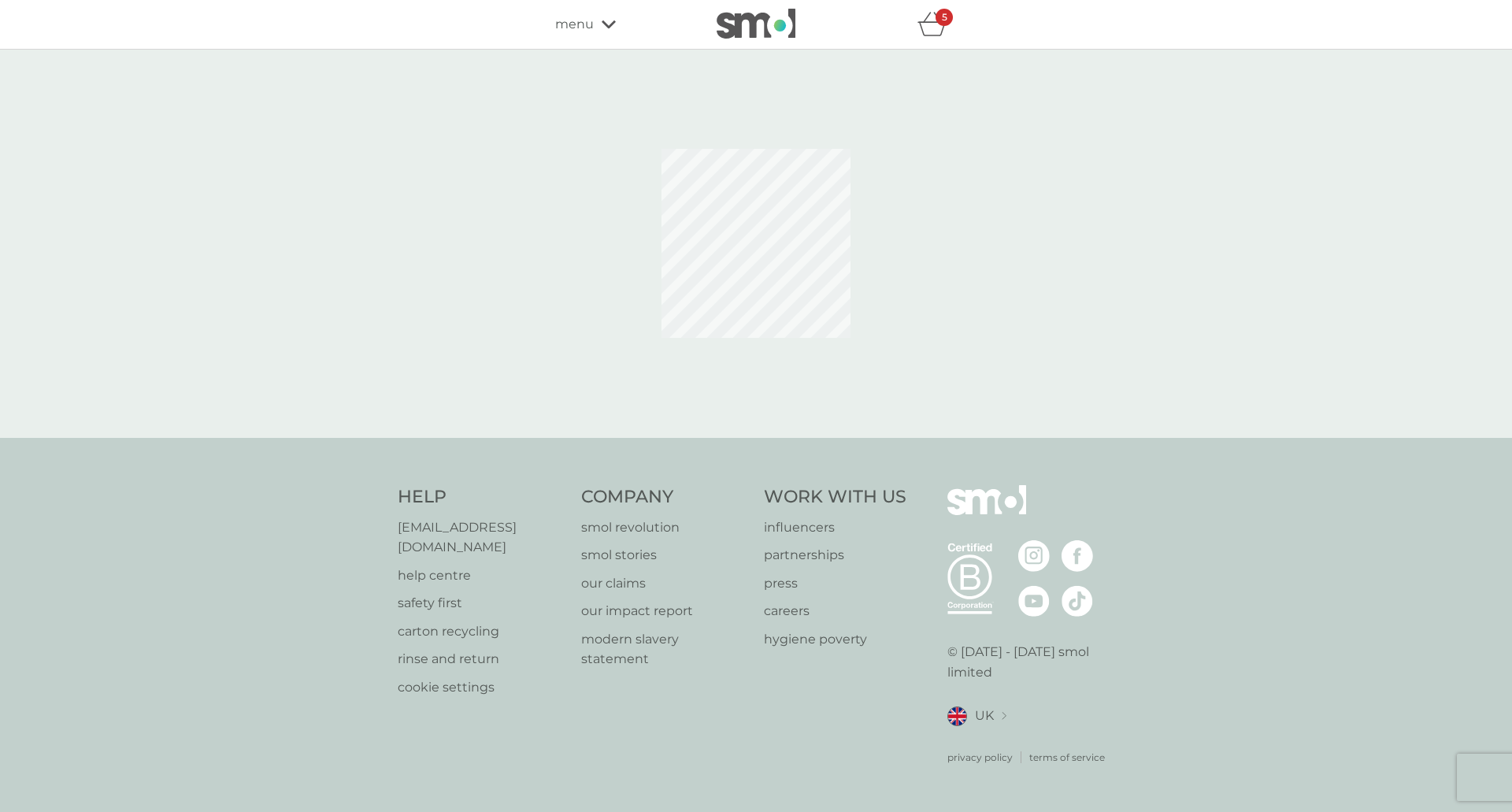
select select "91"
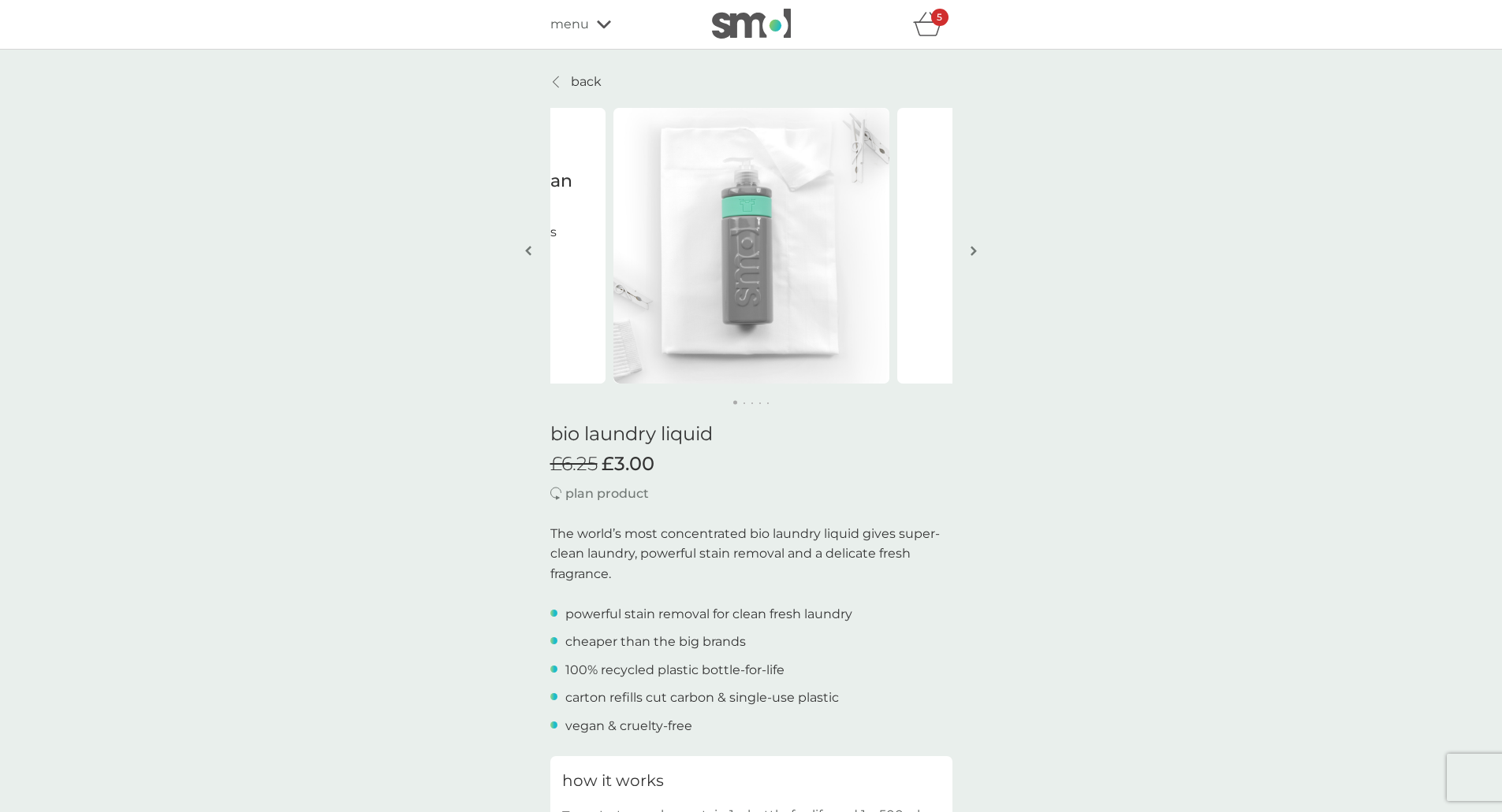
click at [970, 251] on img "button" at bounding box center [974, 251] width 7 height 12
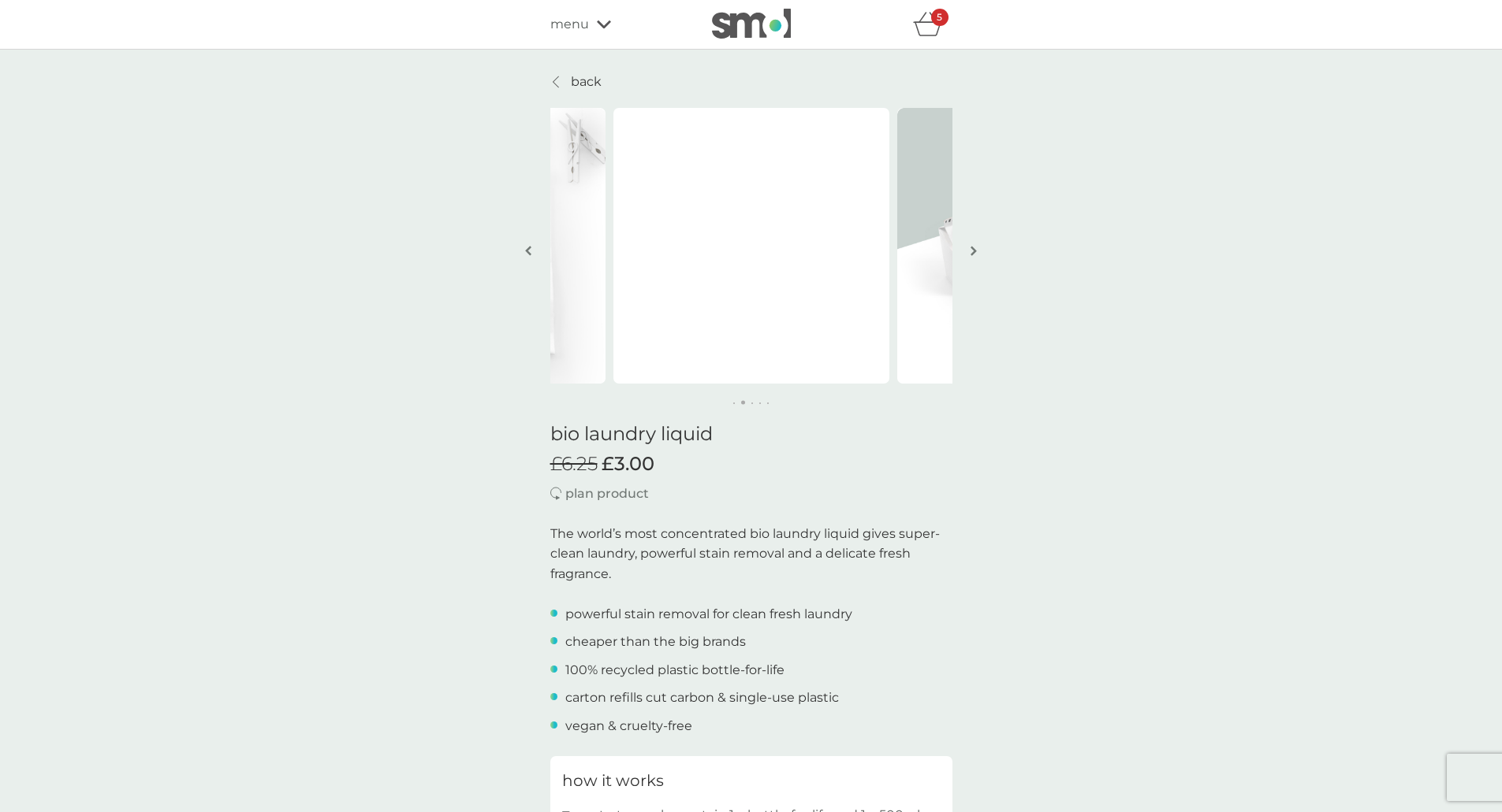
click at [968, 251] on button "button" at bounding box center [974, 251] width 12 height 79
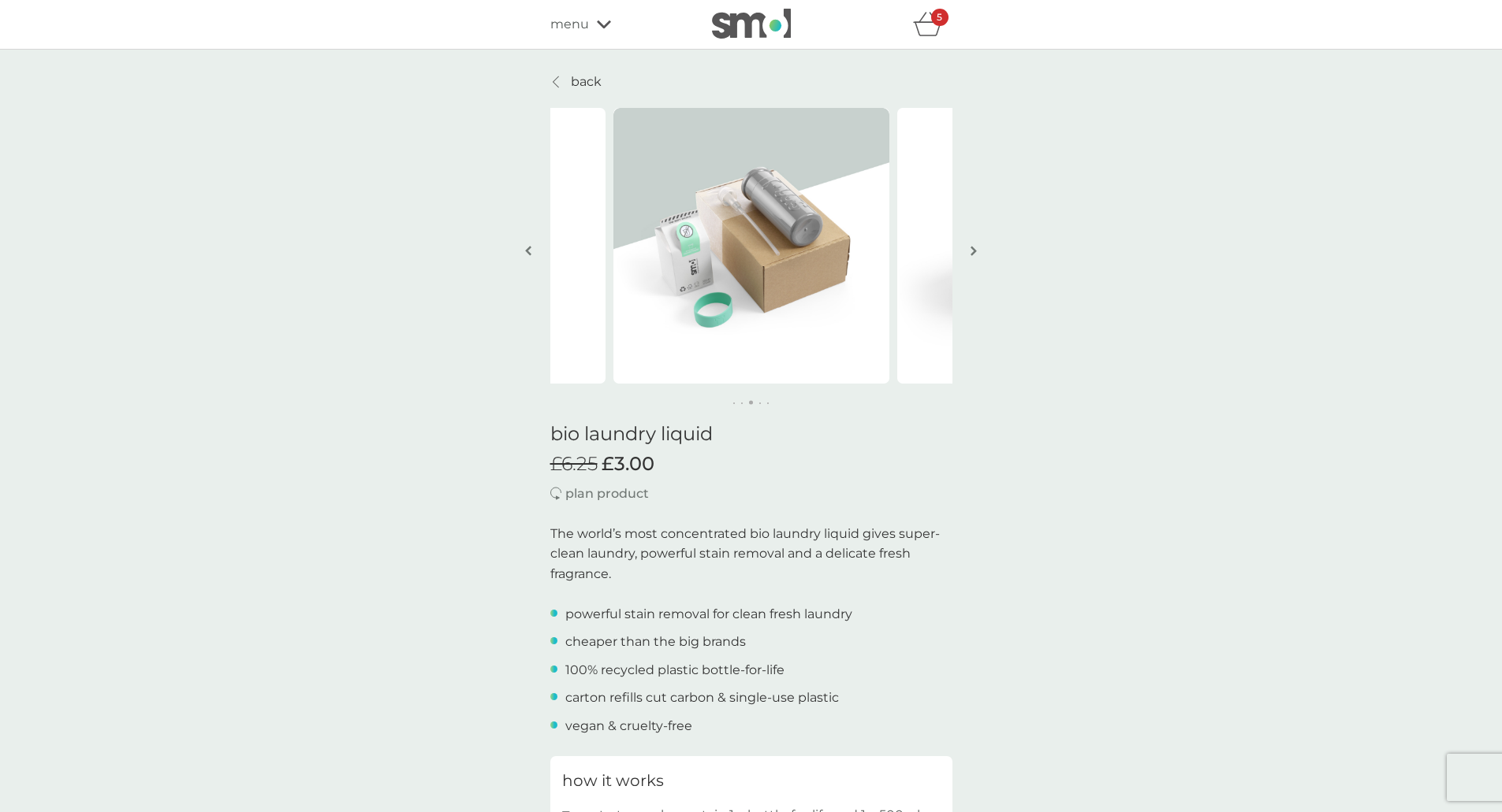
click at [968, 251] on button "button" at bounding box center [974, 251] width 12 height 79
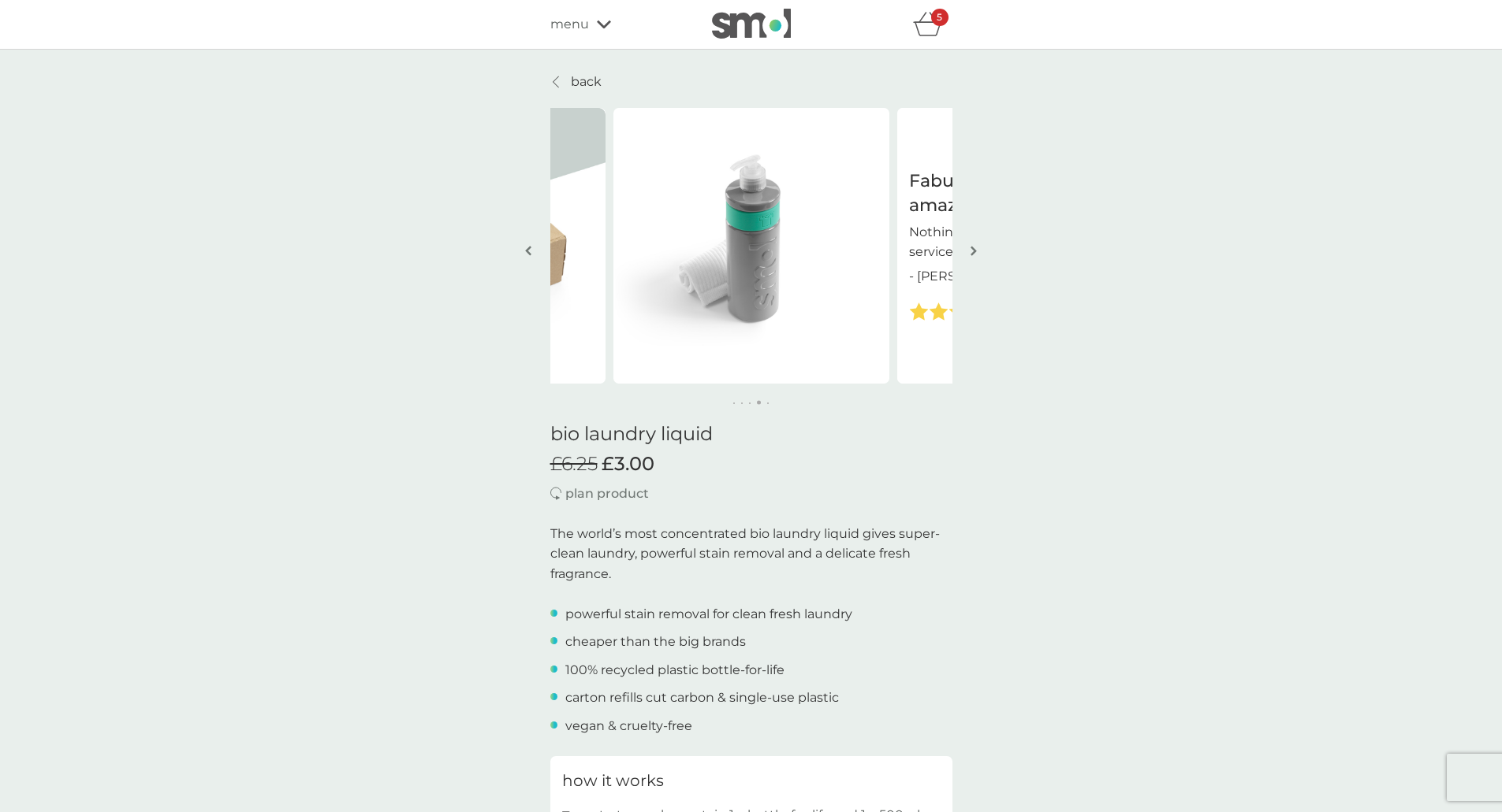
click at [968, 251] on button "button" at bounding box center [974, 251] width 12 height 79
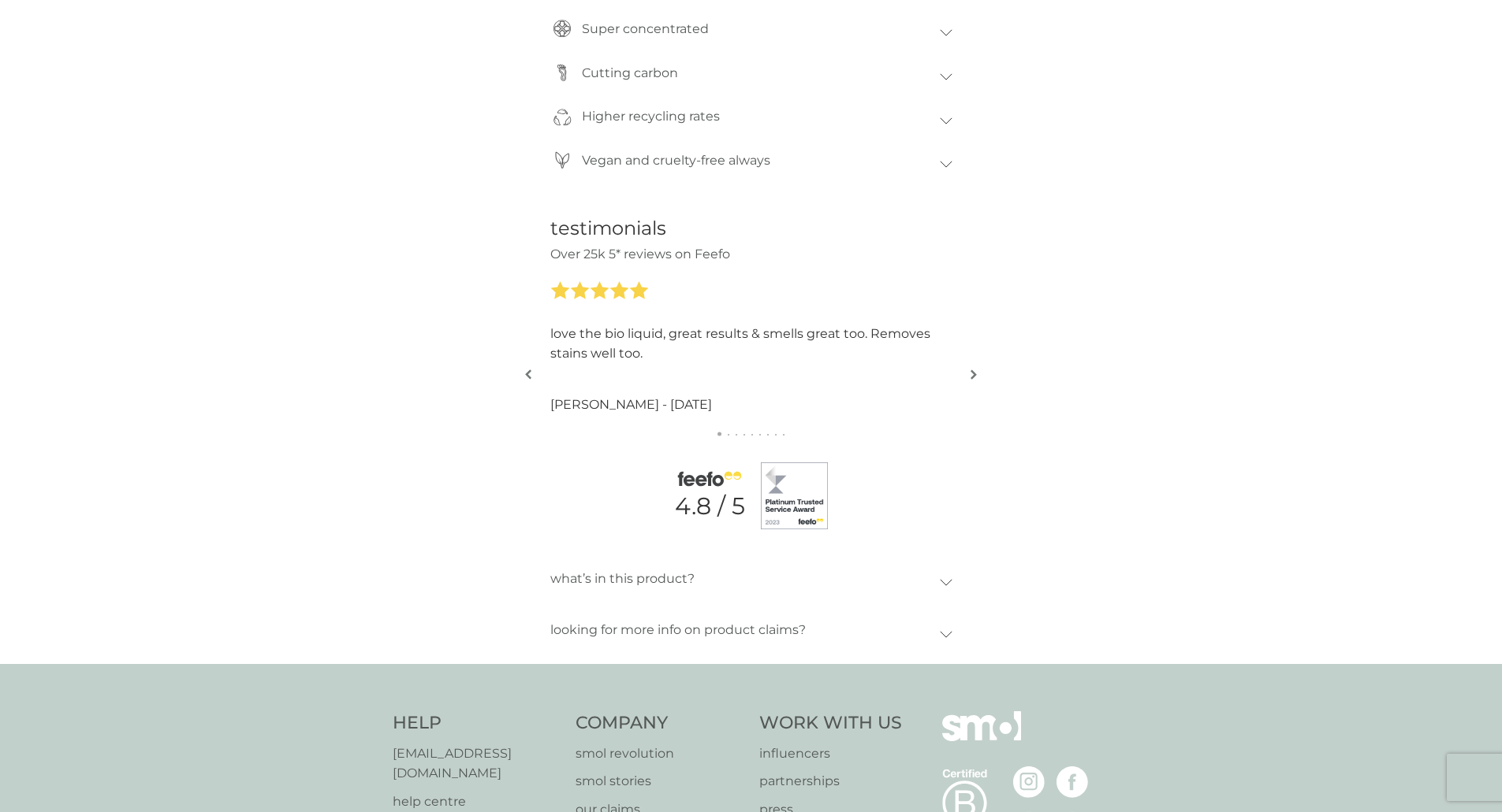
scroll to position [1713, 0]
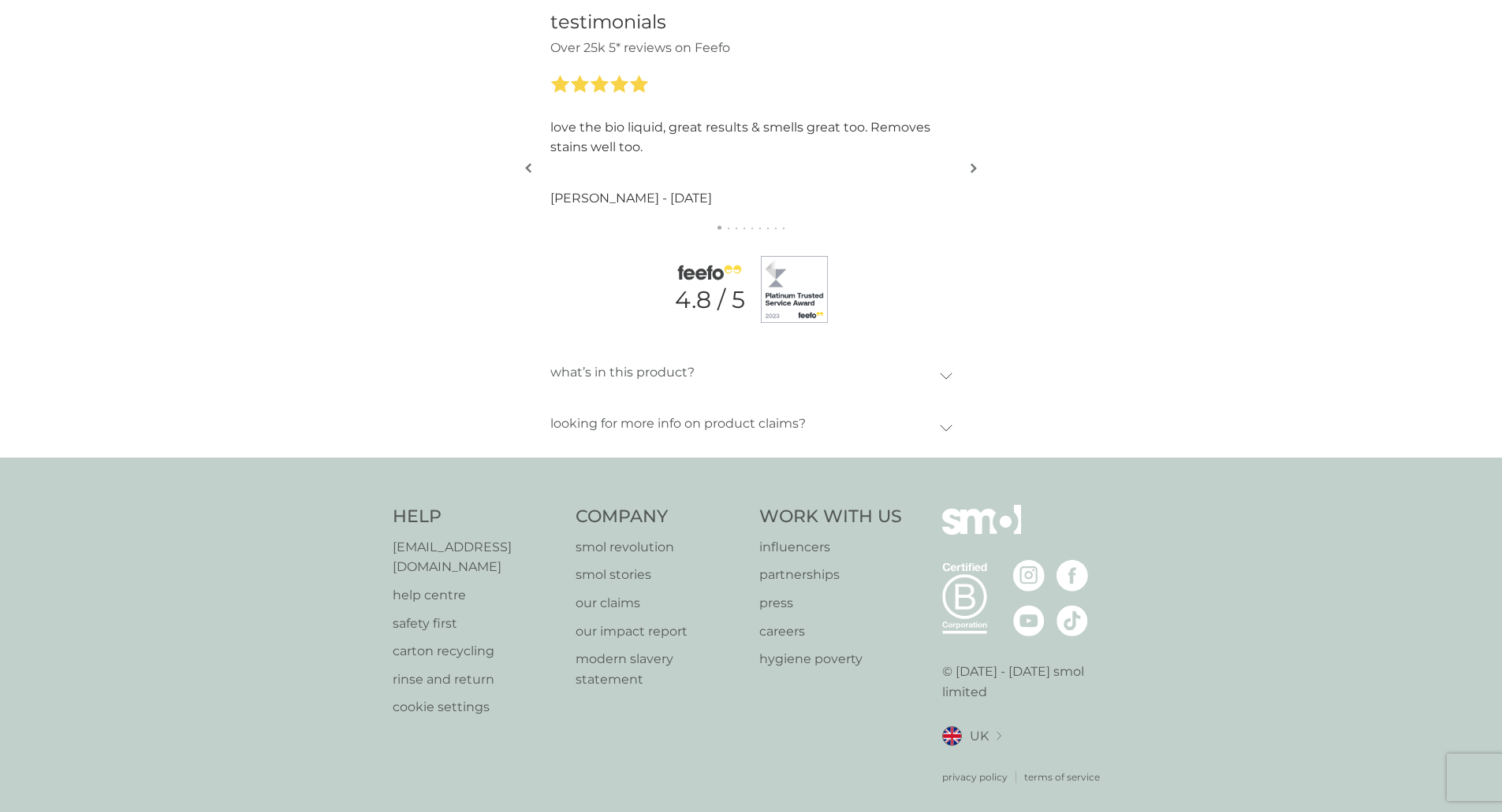
click at [935, 377] on div "what’s in this product?" at bounding box center [745, 373] width 389 height 37
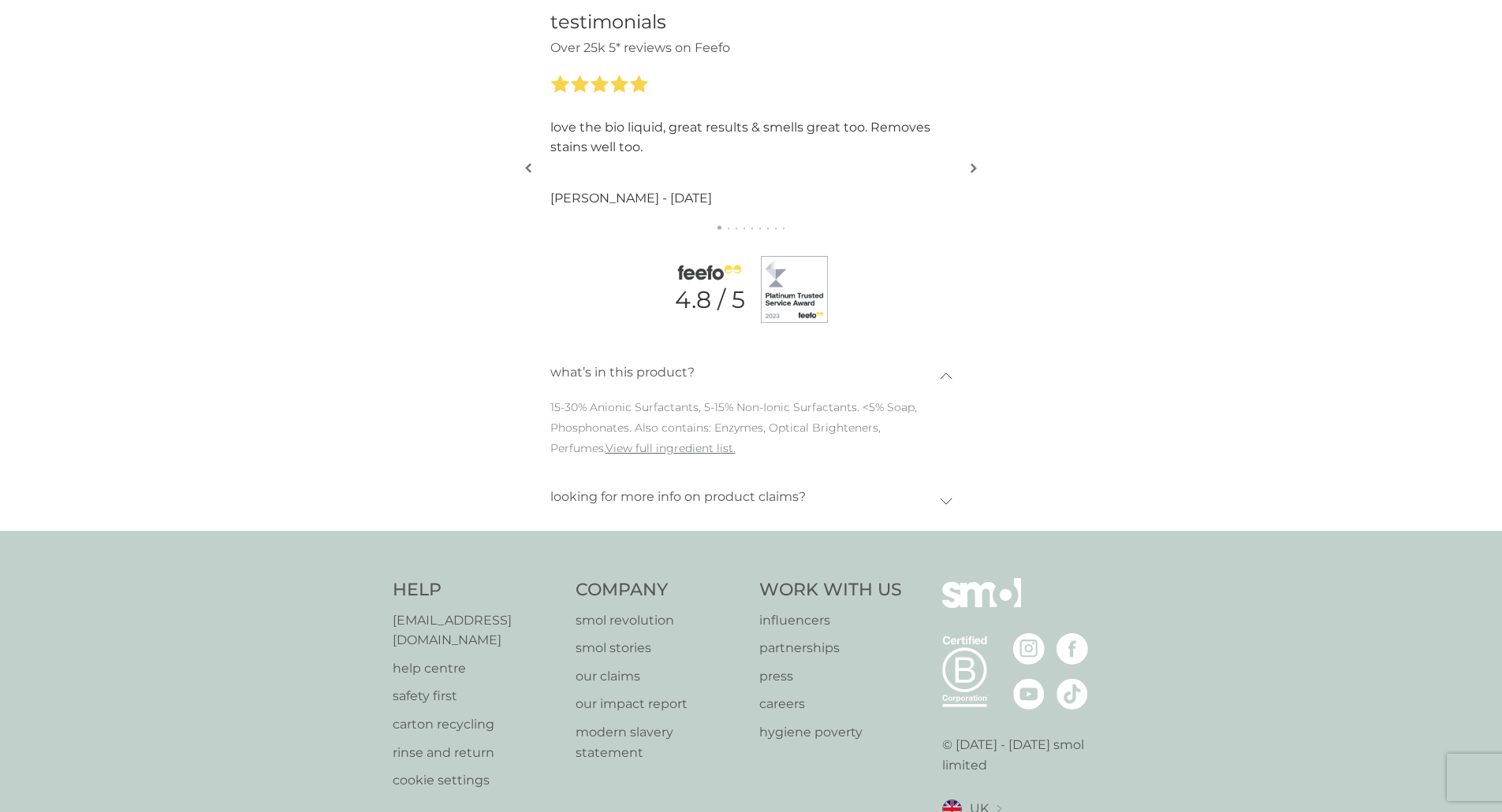
click at [948, 500] on icon at bounding box center [945, 501] width 12 height 7
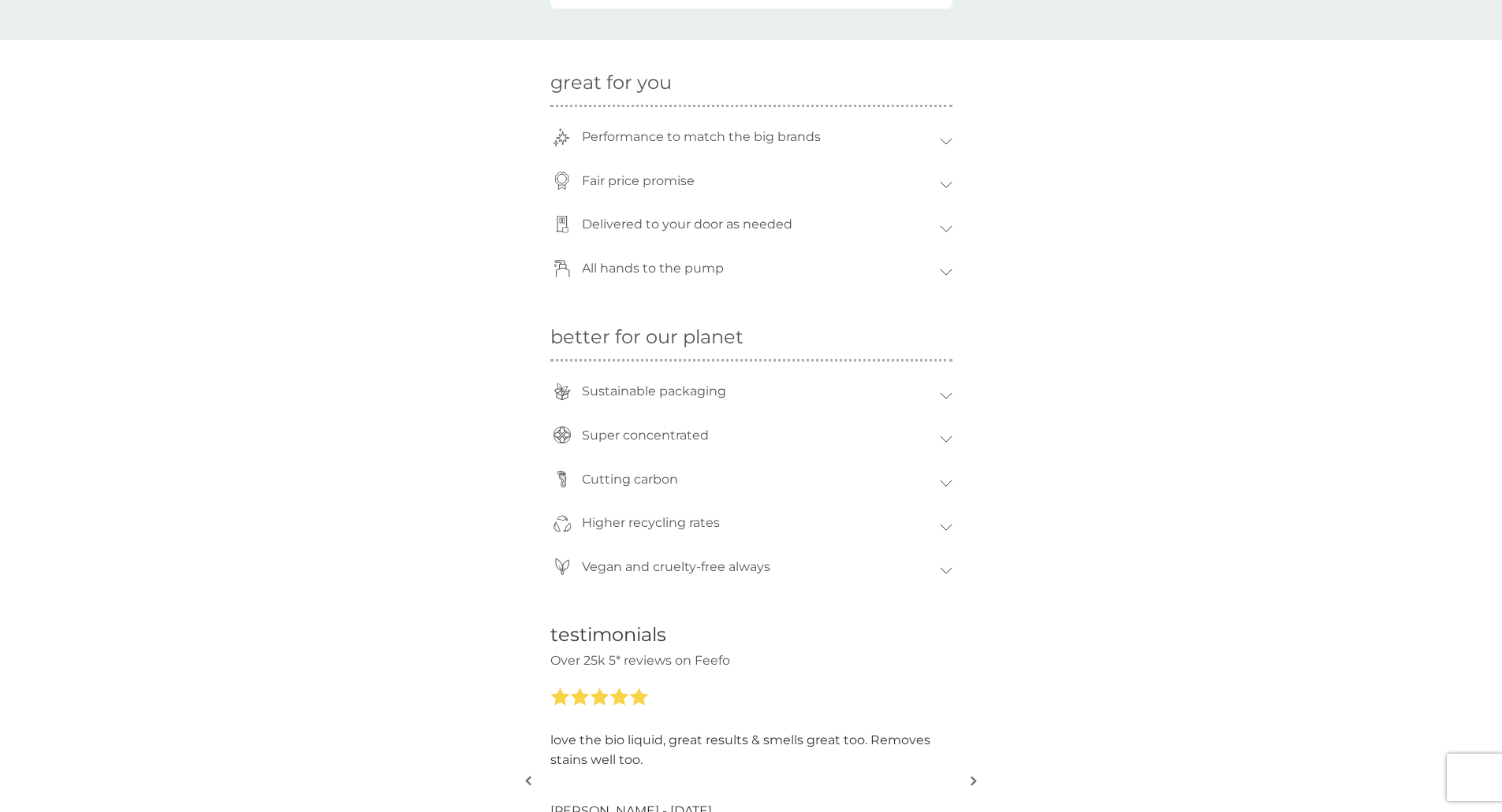
scroll to position [1083, 0]
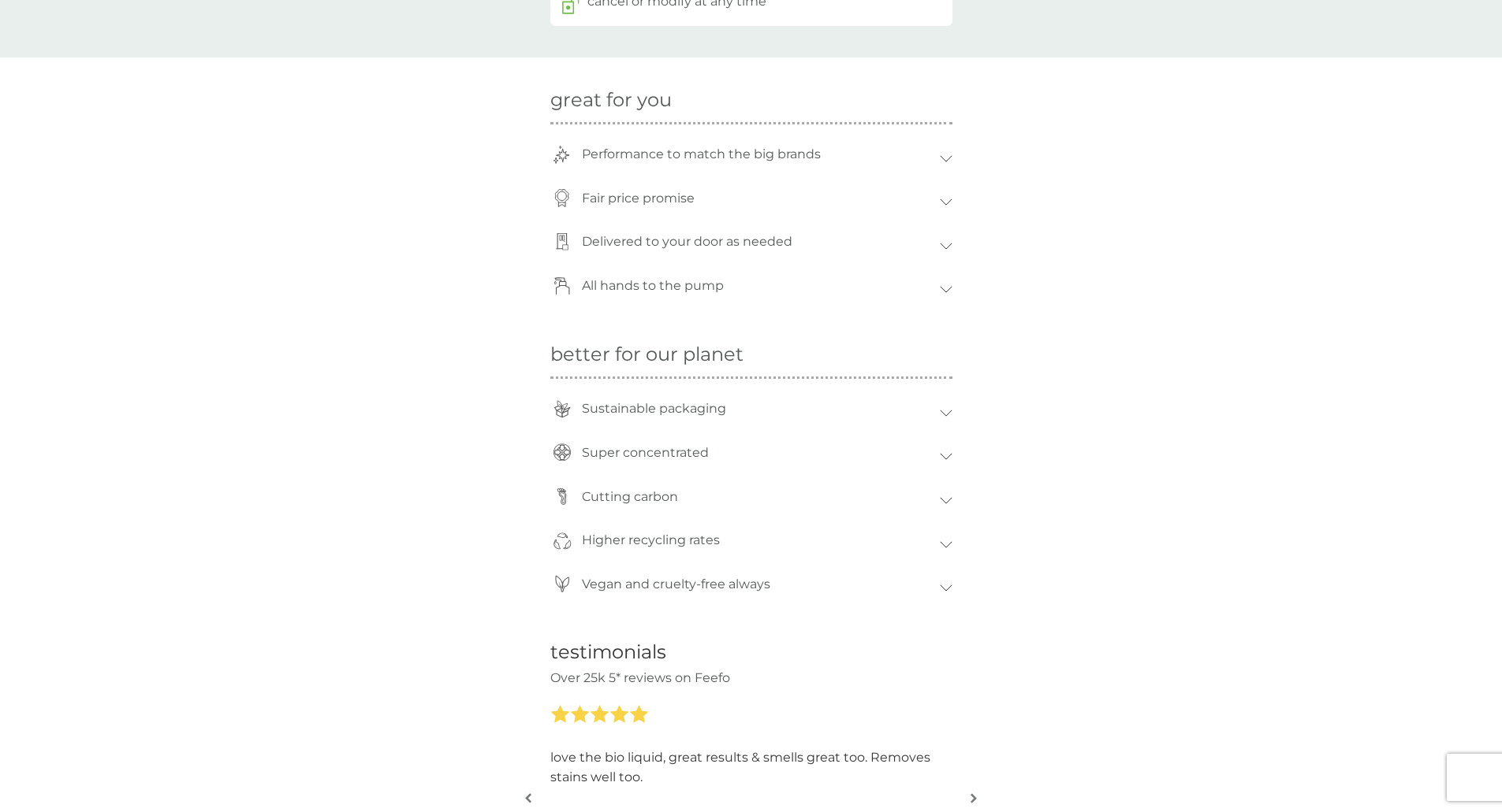
click at [945, 463] on div "Super concentrated" at bounding box center [751, 457] width 402 height 44
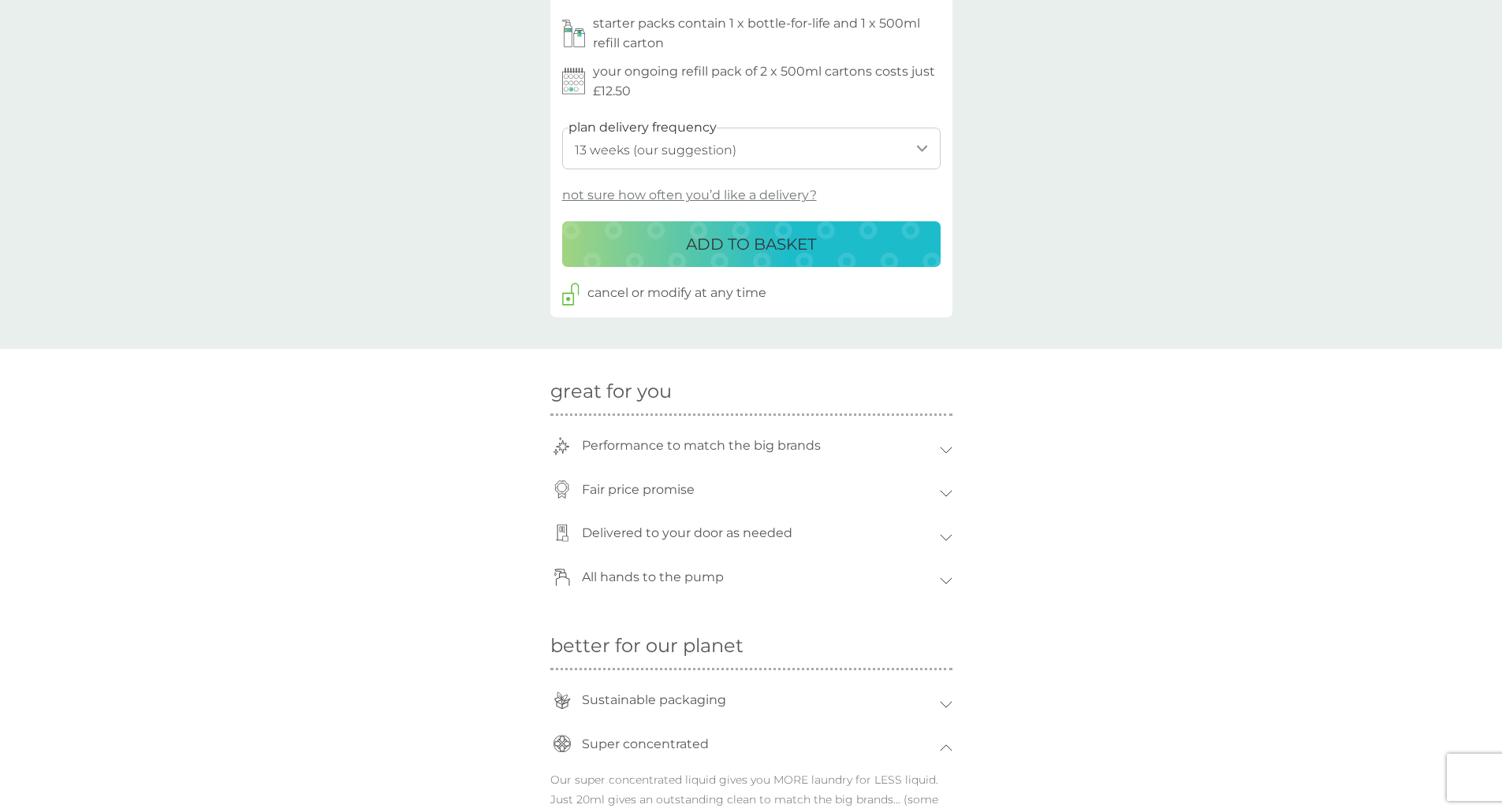
scroll to position [768, 0]
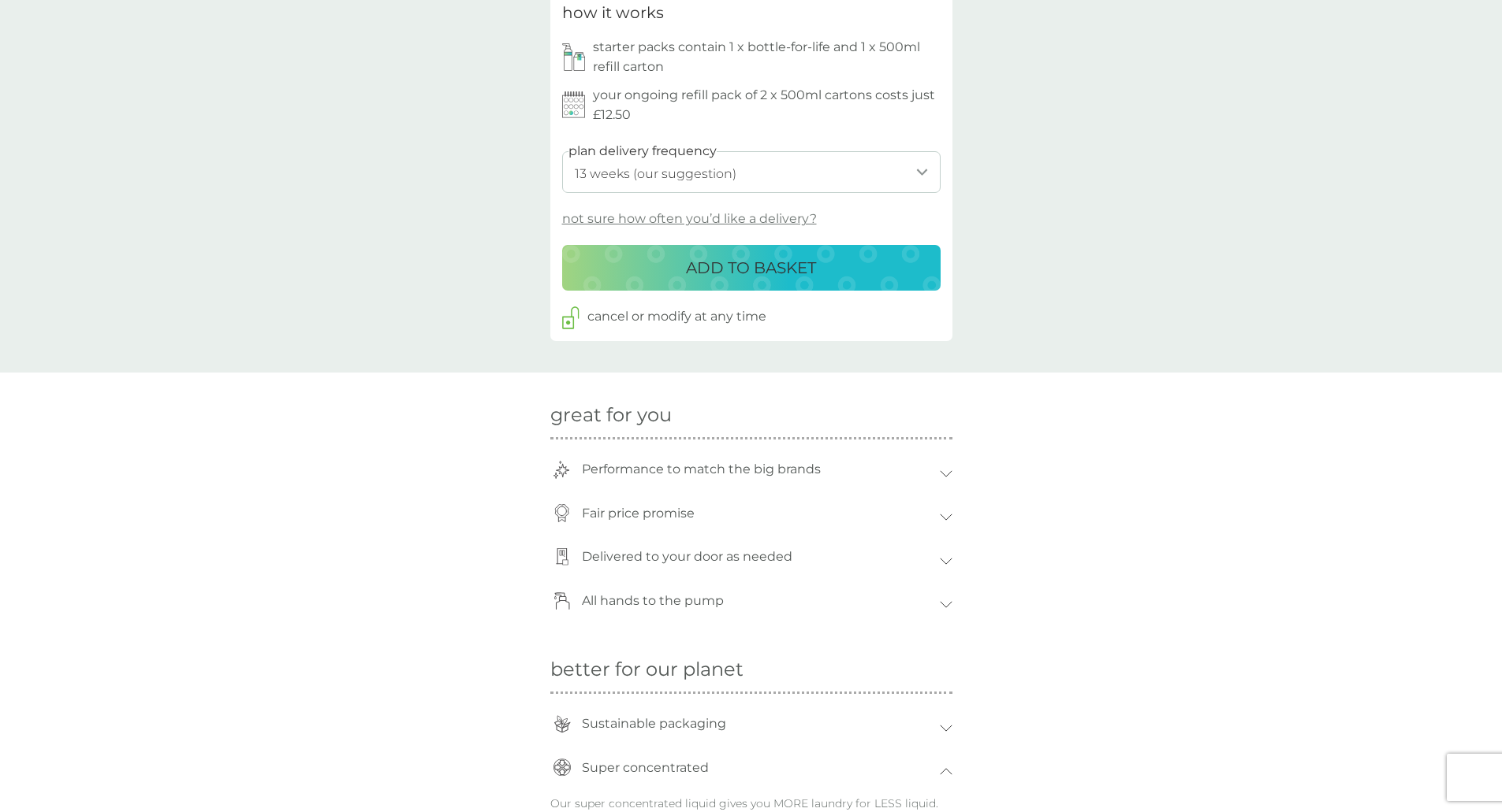
click at [944, 597] on div "All hands to the pump" at bounding box center [751, 605] width 402 height 44
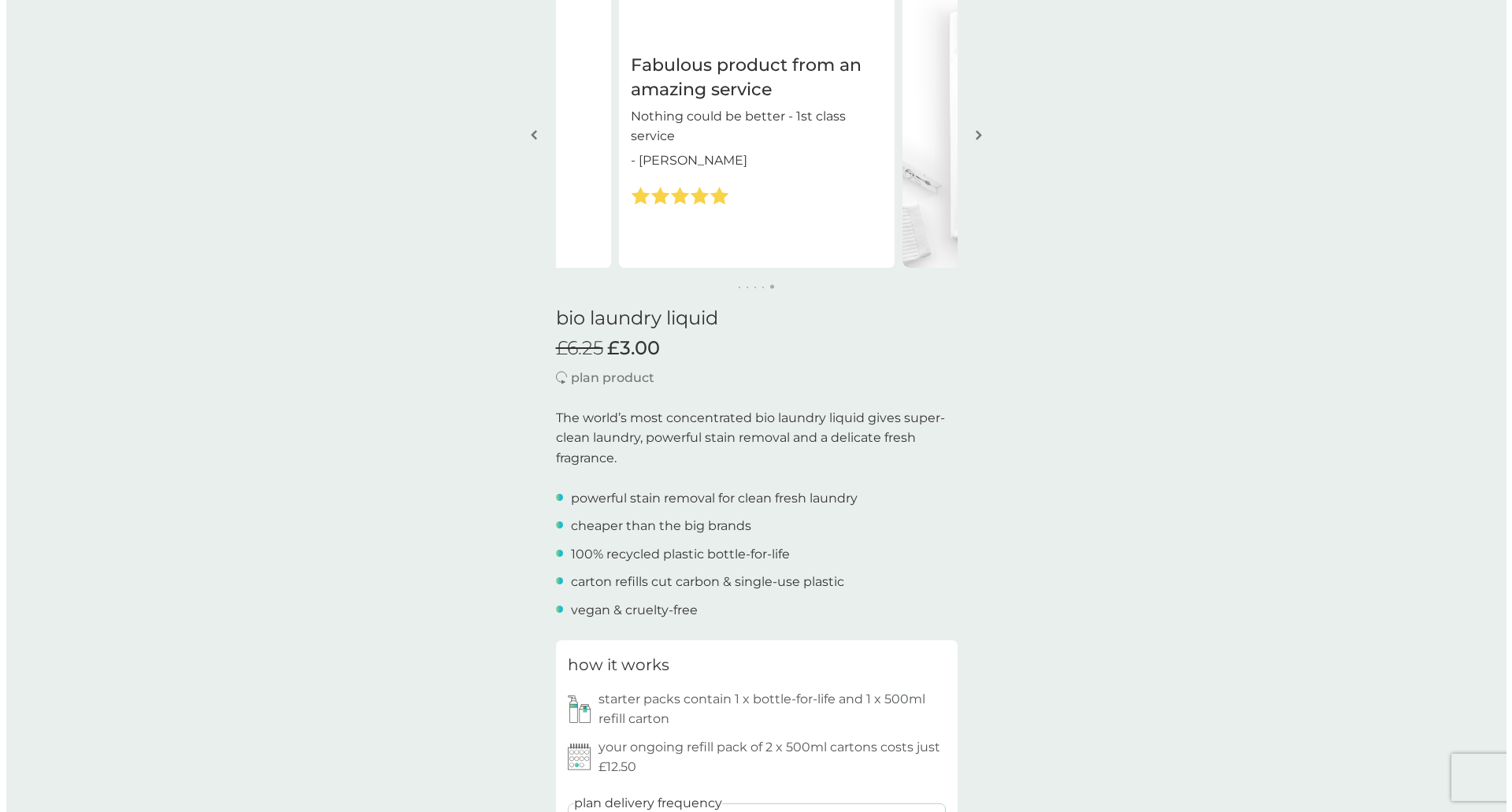
scroll to position [0, 0]
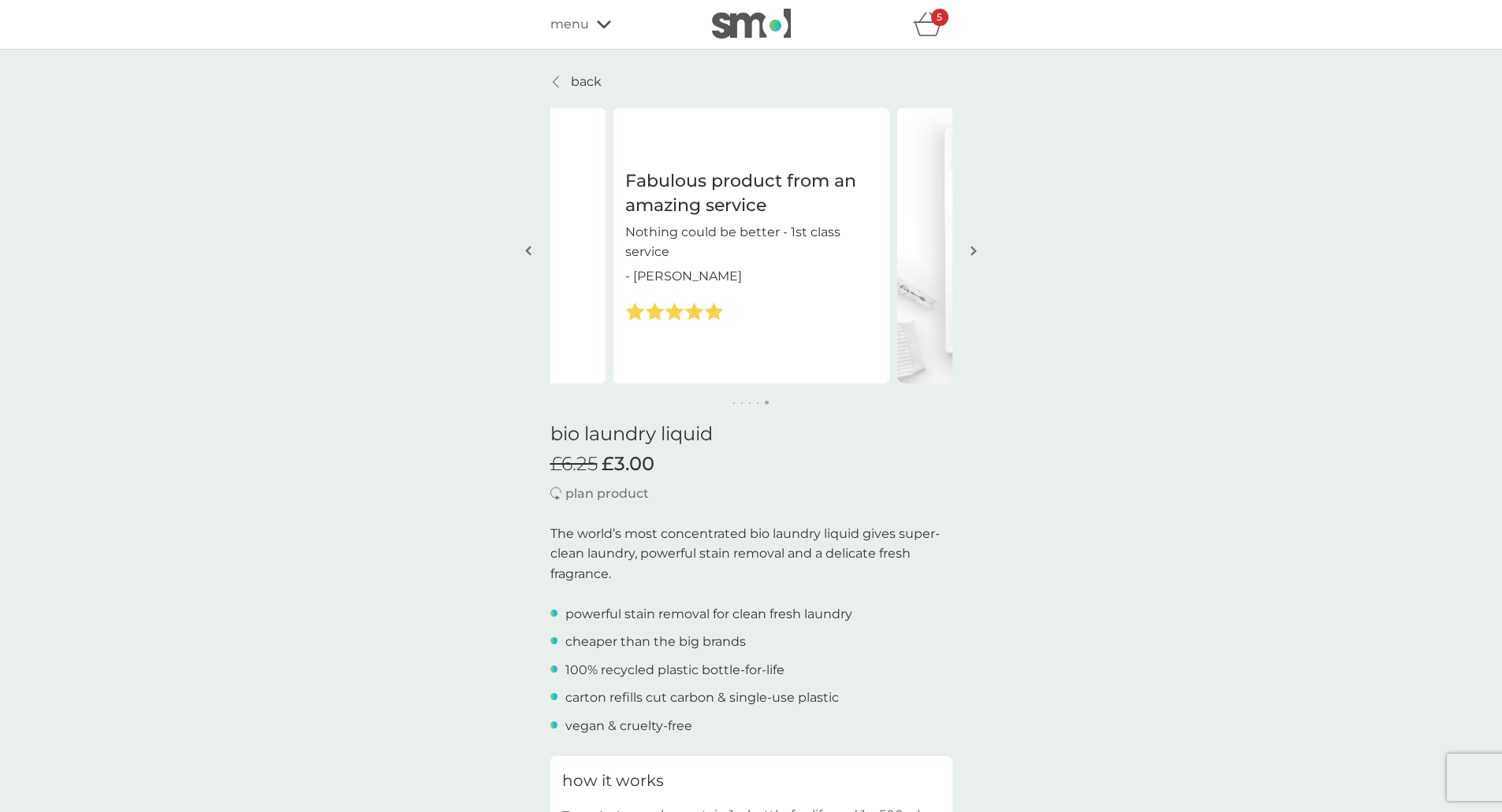
click at [930, 25] on icon "basket" at bounding box center [927, 24] width 30 height 24
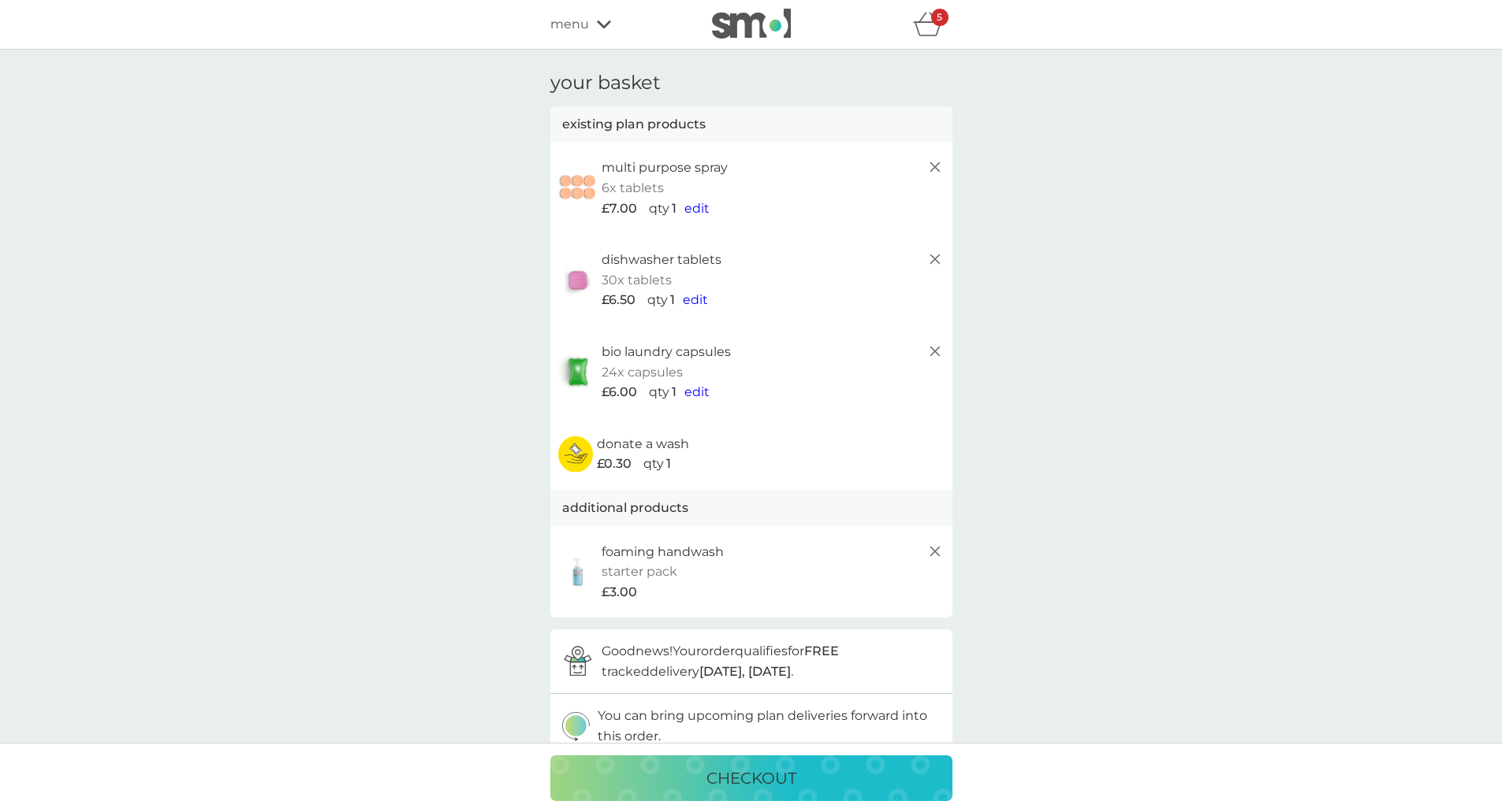
click at [810, 775] on div "checkout" at bounding box center [751, 778] width 370 height 25
